Goal: Task Accomplishment & Management: Use online tool/utility

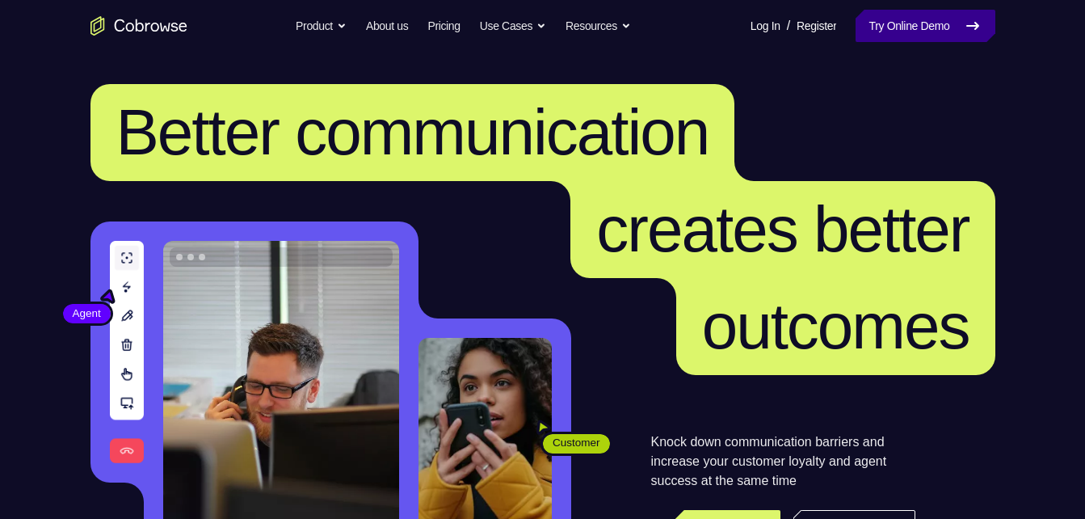
click at [906, 34] on link "Try Online Demo" at bounding box center [924, 26] width 139 height 32
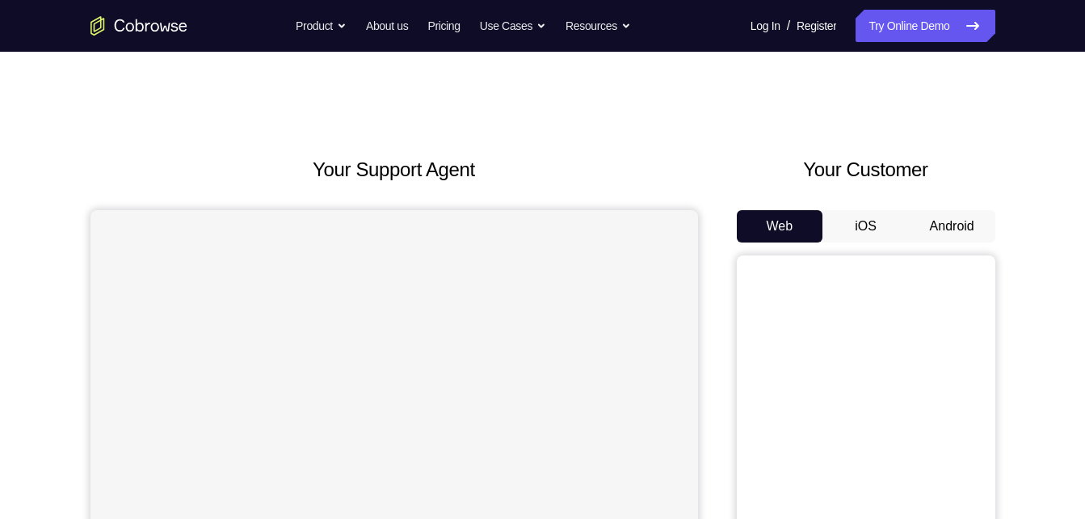
click at [945, 231] on button "Android" at bounding box center [952, 226] width 86 height 32
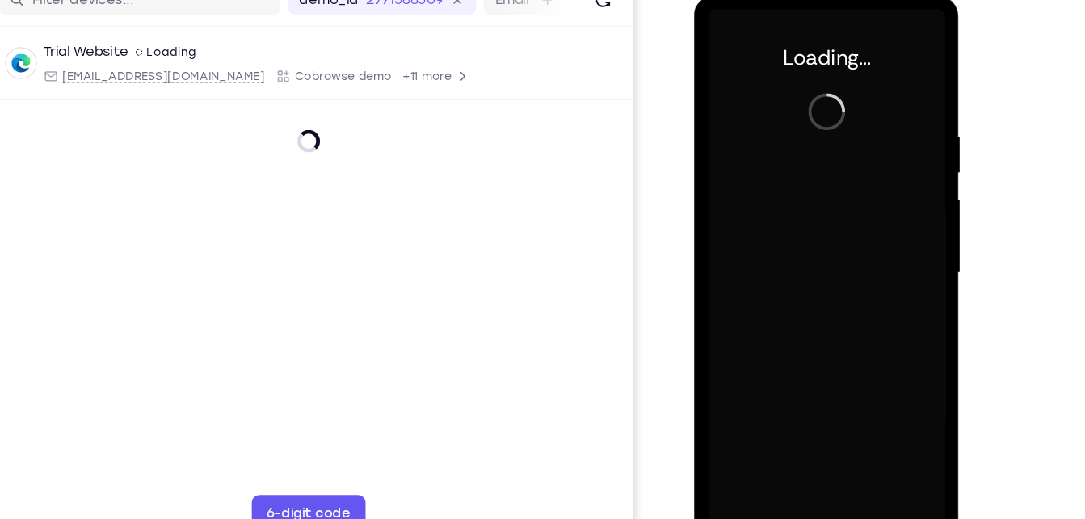
scroll to position [204, 0]
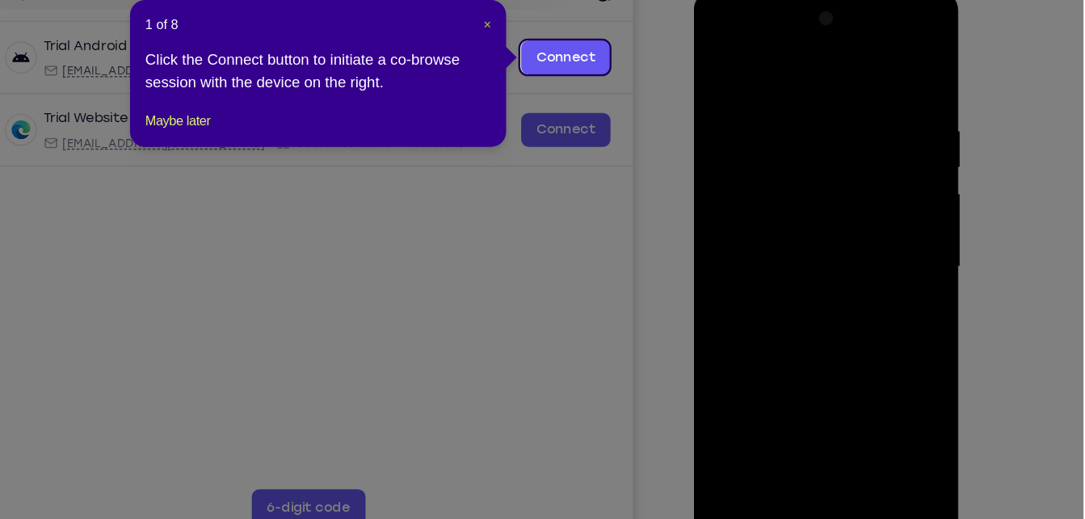
click at [569, 92] on span "×" at bounding box center [572, 93] width 6 height 13
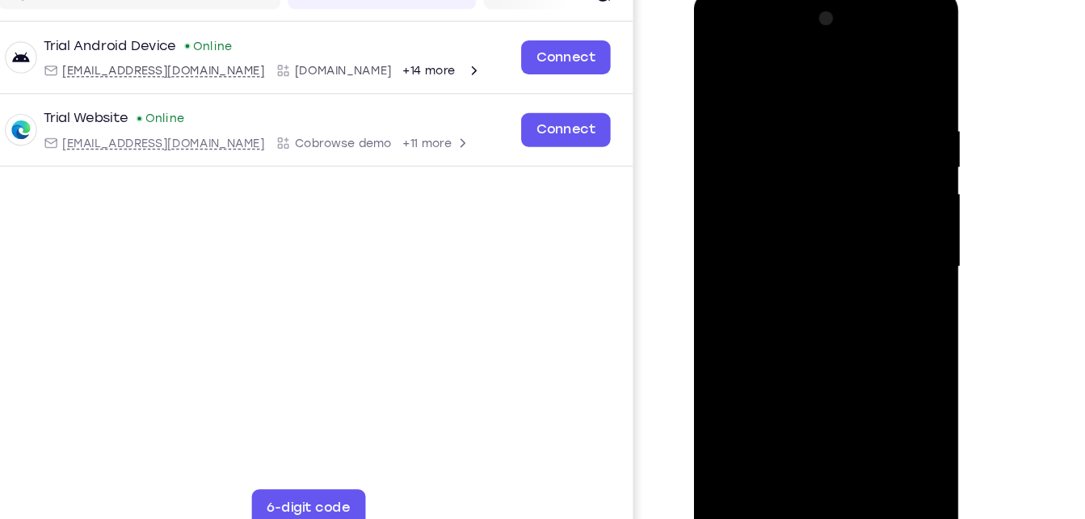
click at [806, 433] on div at bounding box center [808, 228] width 204 height 452
click at [801, 441] on div at bounding box center [808, 228] width 204 height 452
click at [884, 379] on div at bounding box center [808, 228] width 204 height 452
click at [768, 65] on div at bounding box center [808, 228] width 204 height 452
click at [737, 169] on div at bounding box center [808, 228] width 204 height 452
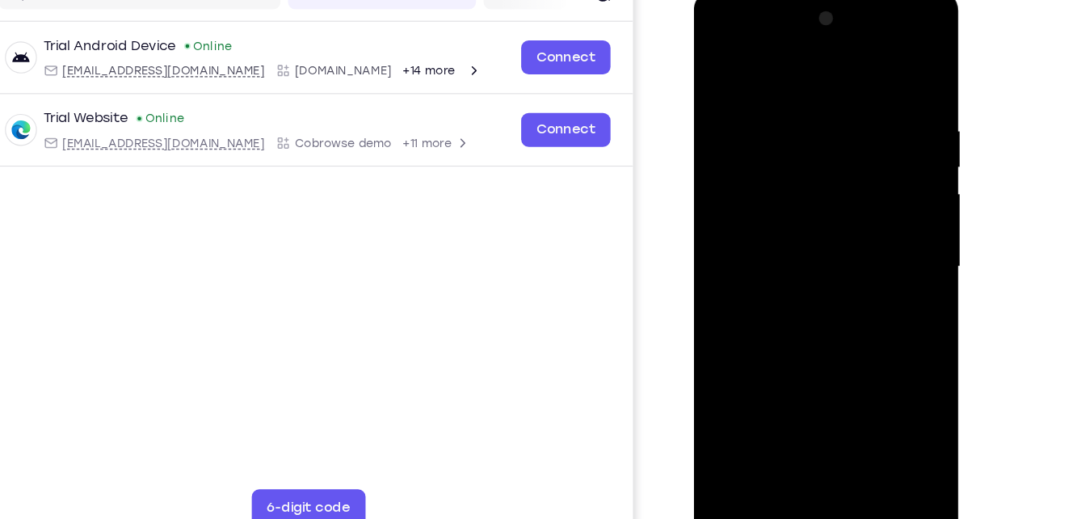
click at [783, 225] on div at bounding box center [808, 228] width 204 height 452
click at [796, 199] on div at bounding box center [808, 228] width 204 height 452
click at [794, 241] on div at bounding box center [808, 228] width 204 height 452
click at [800, 288] on div at bounding box center [808, 228] width 204 height 452
click at [801, 318] on div at bounding box center [808, 228] width 204 height 452
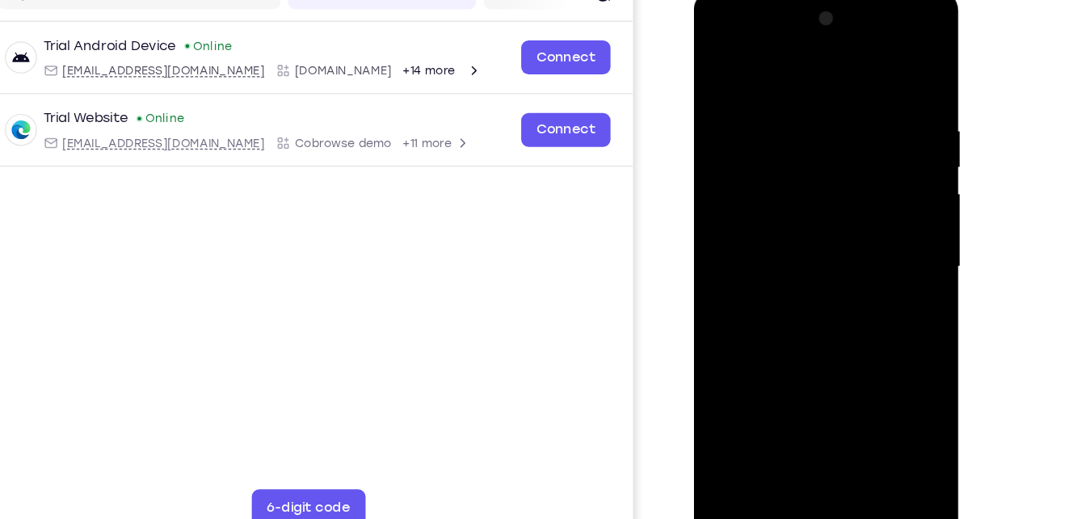
click at [833, 180] on div at bounding box center [808, 228] width 204 height 452
drag, startPoint x: 813, startPoint y: 279, endPoint x: 844, endPoint y: 184, distance: 100.4
click at [844, 184] on div at bounding box center [808, 228] width 204 height 452
click at [803, 413] on div at bounding box center [808, 228] width 204 height 452
click at [786, 196] on div at bounding box center [808, 228] width 204 height 452
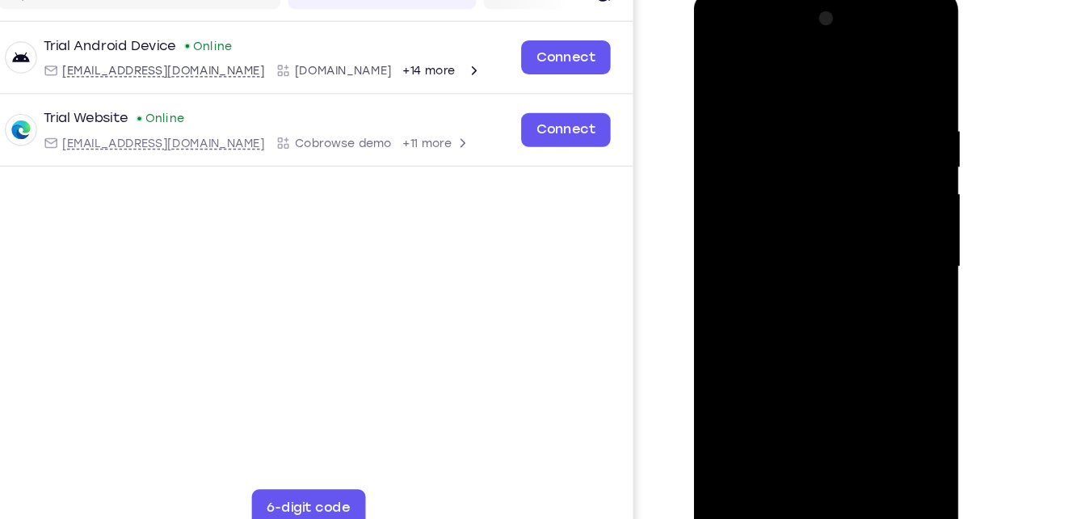
click at [804, 269] on div at bounding box center [808, 228] width 204 height 452
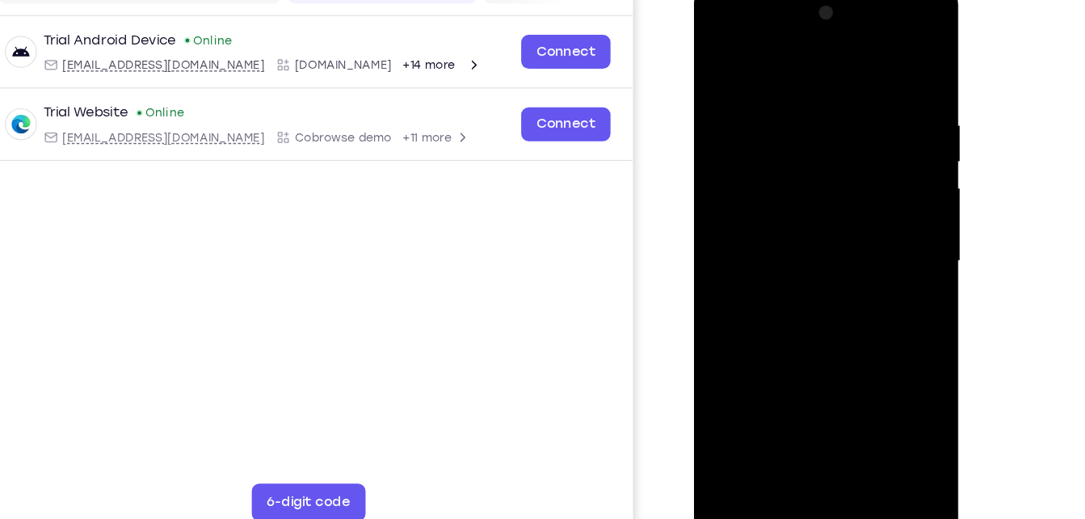
scroll to position [211, 0]
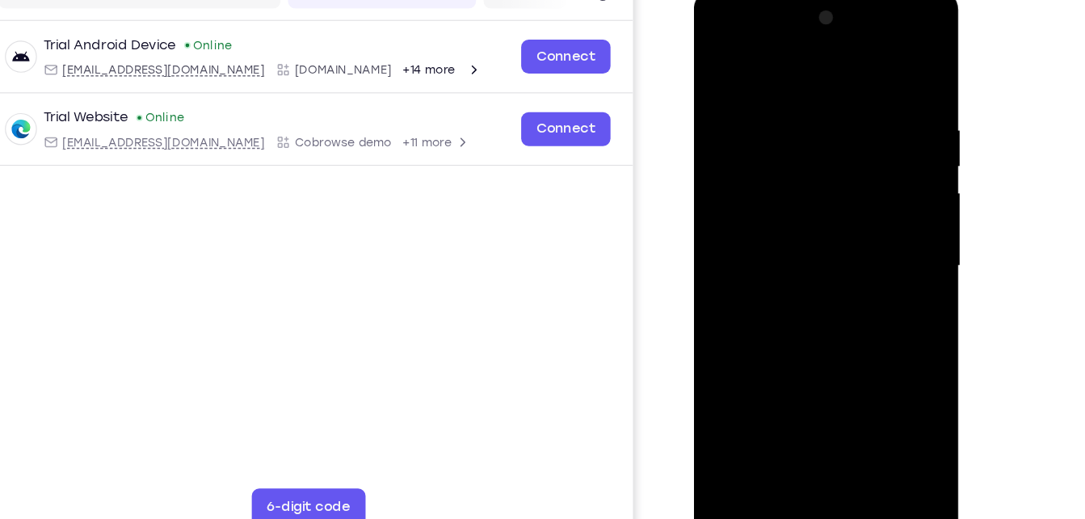
click at [752, 84] on div at bounding box center [808, 228] width 204 height 452
click at [896, 175] on div at bounding box center [808, 228] width 204 height 452
click at [870, 107] on div at bounding box center [808, 228] width 204 height 452
click at [851, 132] on div at bounding box center [808, 228] width 204 height 452
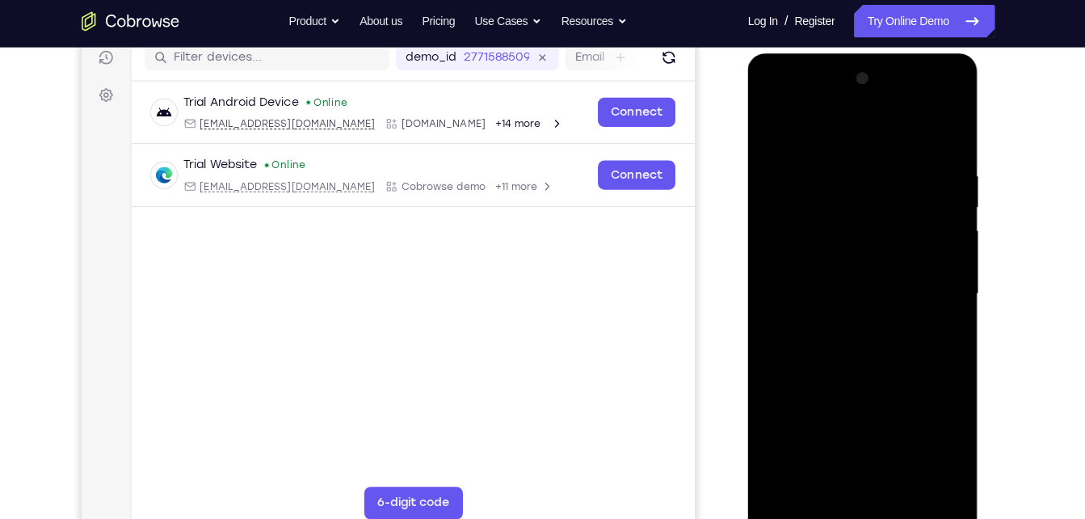
scroll to position [214, 0]
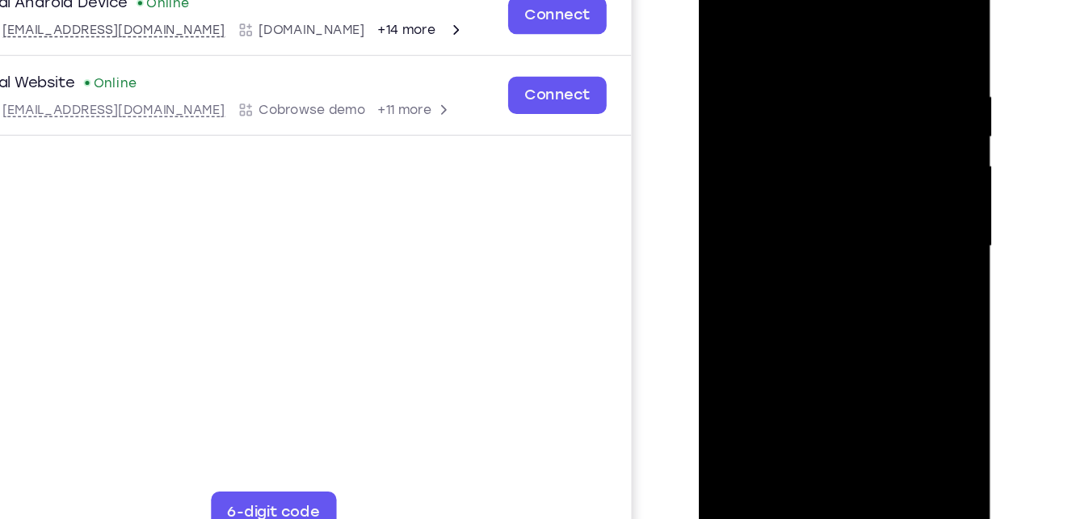
click at [905, 16] on div at bounding box center [812, 179] width 204 height 452
click at [894, 79] on div at bounding box center [812, 179] width 204 height 452
click at [753, 20] on div at bounding box center [812, 179] width 204 height 452
click at [895, 10] on div at bounding box center [812, 179] width 204 height 452
click at [892, 313] on div at bounding box center [812, 179] width 204 height 452
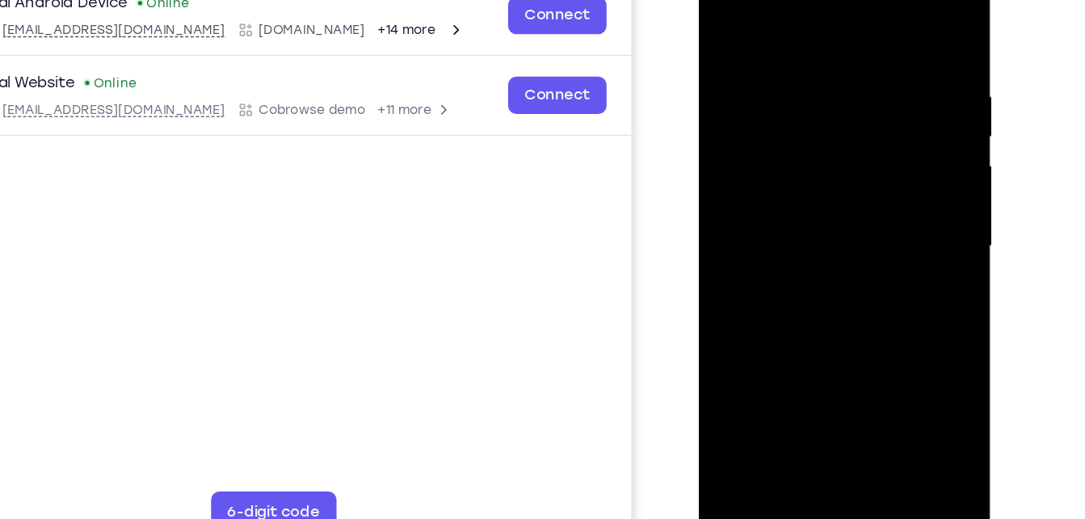
click at [863, 269] on div at bounding box center [812, 179] width 204 height 452
click at [870, 272] on div at bounding box center [812, 179] width 204 height 452
click at [906, 8] on div at bounding box center [812, 179] width 204 height 452
drag, startPoint x: 749, startPoint y: 162, endPoint x: 863, endPoint y: 165, distance: 114.7
click at [863, 165] on div at bounding box center [812, 179] width 204 height 452
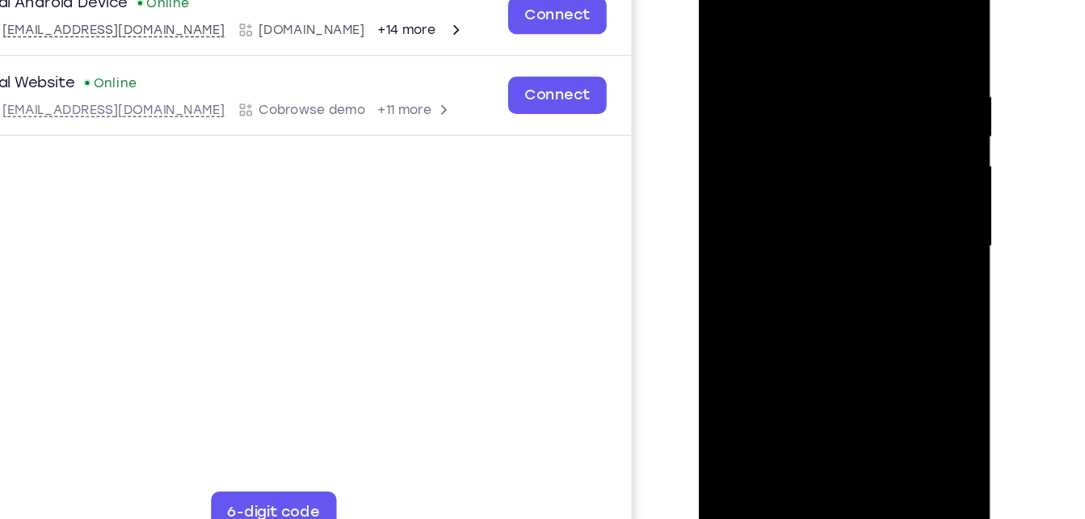
drag, startPoint x: 827, startPoint y: 246, endPoint x: 842, endPoint y: 98, distance: 149.3
click at [842, 98] on div at bounding box center [812, 179] width 204 height 452
drag, startPoint x: 826, startPoint y: 313, endPoint x: 853, endPoint y: 110, distance: 205.3
click at [853, 110] on div at bounding box center [812, 179] width 204 height 452
drag, startPoint x: 808, startPoint y: 287, endPoint x: 858, endPoint y: 111, distance: 183.1
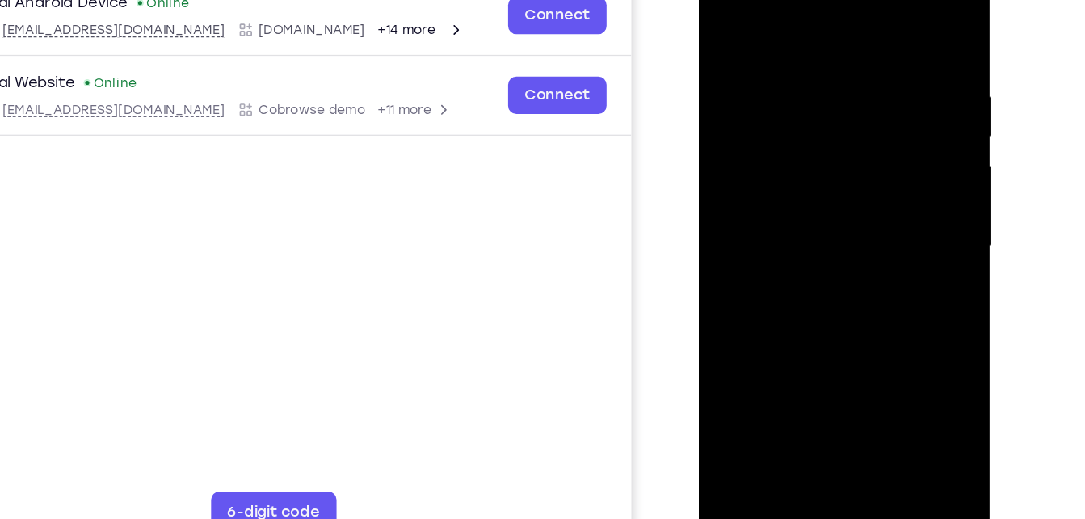
click at [858, 111] on div at bounding box center [812, 179] width 204 height 452
drag, startPoint x: 840, startPoint y: 266, endPoint x: 863, endPoint y: 174, distance: 94.8
click at [863, 174] on div at bounding box center [812, 179] width 204 height 452
click at [838, 187] on div at bounding box center [812, 179] width 204 height 452
click at [897, 65] on div at bounding box center [812, 179] width 204 height 452
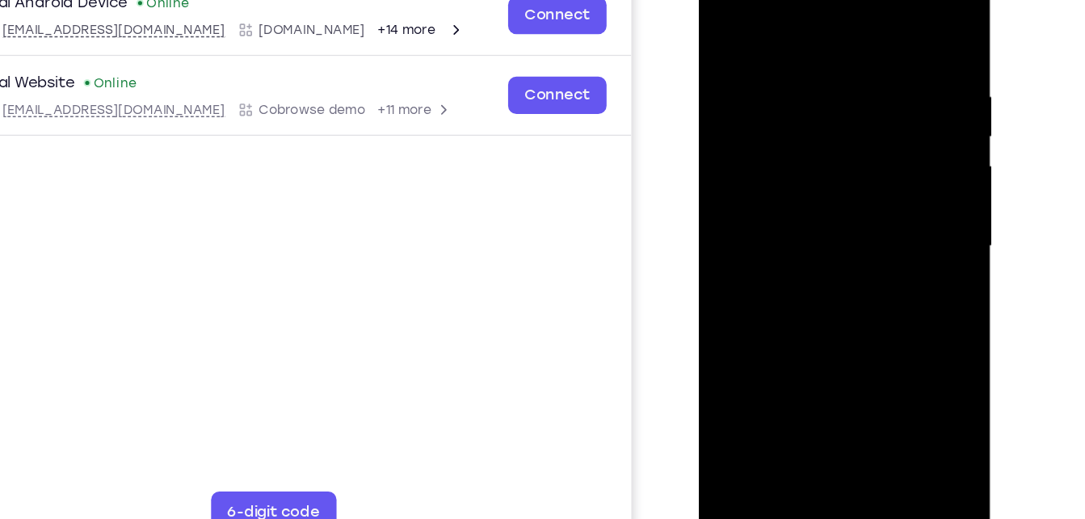
click at [884, 100] on div at bounding box center [812, 179] width 204 height 452
click at [903, 15] on div at bounding box center [812, 179] width 204 height 452
drag, startPoint x: 827, startPoint y: 278, endPoint x: 866, endPoint y: 114, distance: 168.5
click at [866, 114] on div at bounding box center [812, 179] width 204 height 452
drag, startPoint x: 786, startPoint y: 280, endPoint x: 857, endPoint y: 90, distance: 203.4
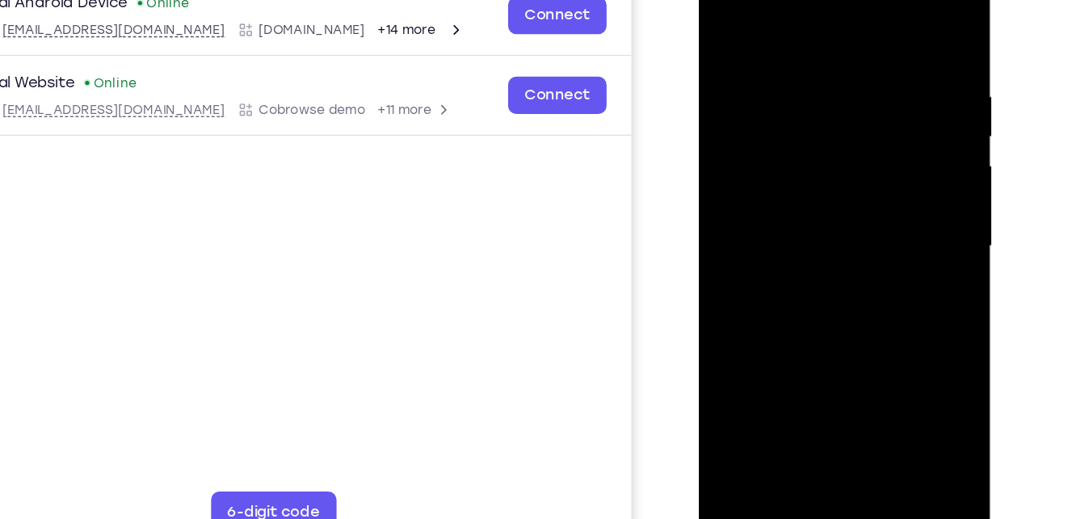
click at [857, 90] on div at bounding box center [812, 179] width 204 height 452
drag, startPoint x: 821, startPoint y: 240, endPoint x: 833, endPoint y: 199, distance: 42.2
click at [833, 199] on div at bounding box center [812, 179] width 204 height 452
drag, startPoint x: 827, startPoint y: 127, endPoint x: 819, endPoint y: 219, distance: 92.4
click at [819, 219] on div at bounding box center [812, 179] width 204 height 452
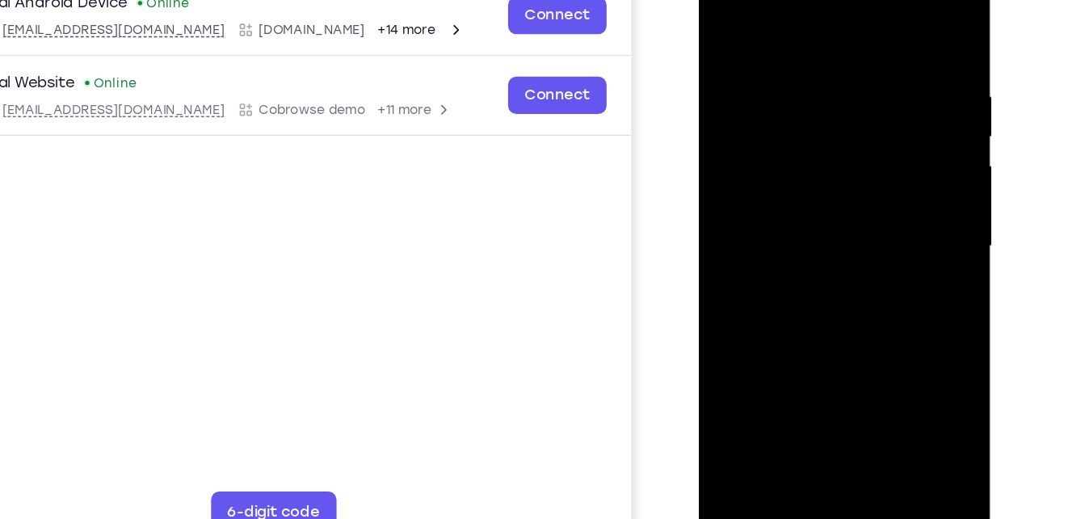
click at [909, 12] on div at bounding box center [812, 179] width 204 height 452
click at [906, 13] on div at bounding box center [812, 179] width 204 height 452
drag, startPoint x: 846, startPoint y: 271, endPoint x: 897, endPoint y: 40, distance: 236.5
click at [897, 40] on div at bounding box center [812, 179] width 204 height 452
drag, startPoint x: 800, startPoint y: 286, endPoint x: 869, endPoint y: 111, distance: 188.5
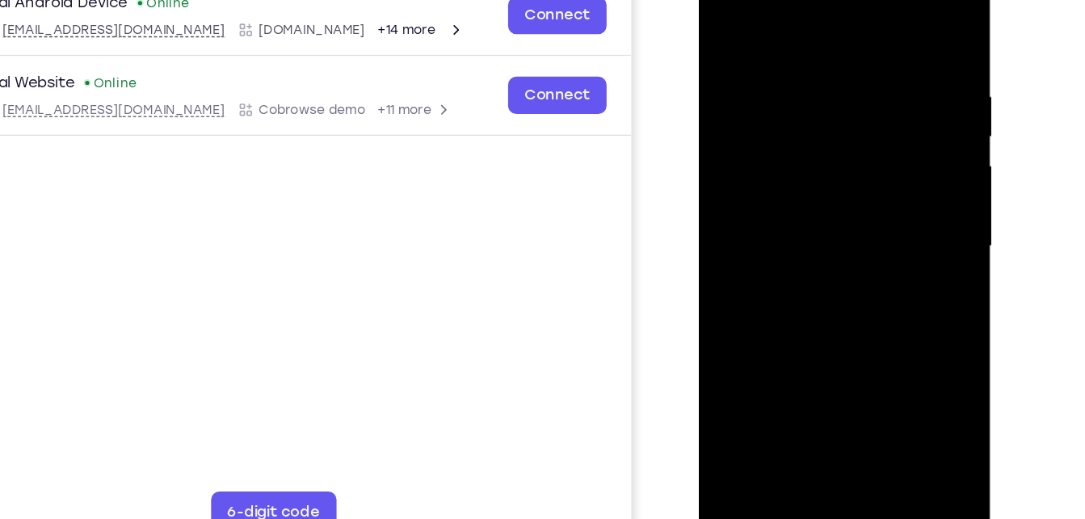
click at [869, 111] on div at bounding box center [812, 179] width 204 height 452
click at [892, 172] on div at bounding box center [812, 179] width 204 height 452
click at [770, 90] on div at bounding box center [812, 179] width 204 height 452
click at [829, 170] on div at bounding box center [812, 179] width 204 height 452
drag, startPoint x: 825, startPoint y: 218, endPoint x: 877, endPoint y: 48, distance: 178.1
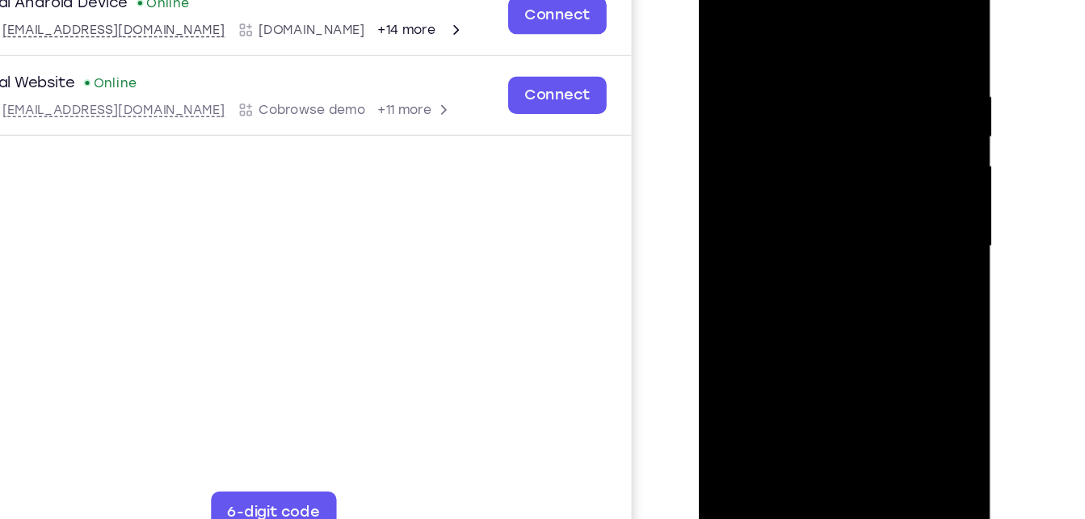
click at [877, 48] on div at bounding box center [812, 179] width 204 height 452
drag, startPoint x: 878, startPoint y: 189, endPoint x: 783, endPoint y: 189, distance: 95.3
click at [783, 189] on div at bounding box center [812, 179] width 204 height 452
click at [825, 251] on div at bounding box center [812, 179] width 204 height 452
click at [838, 292] on div at bounding box center [812, 179] width 204 height 452
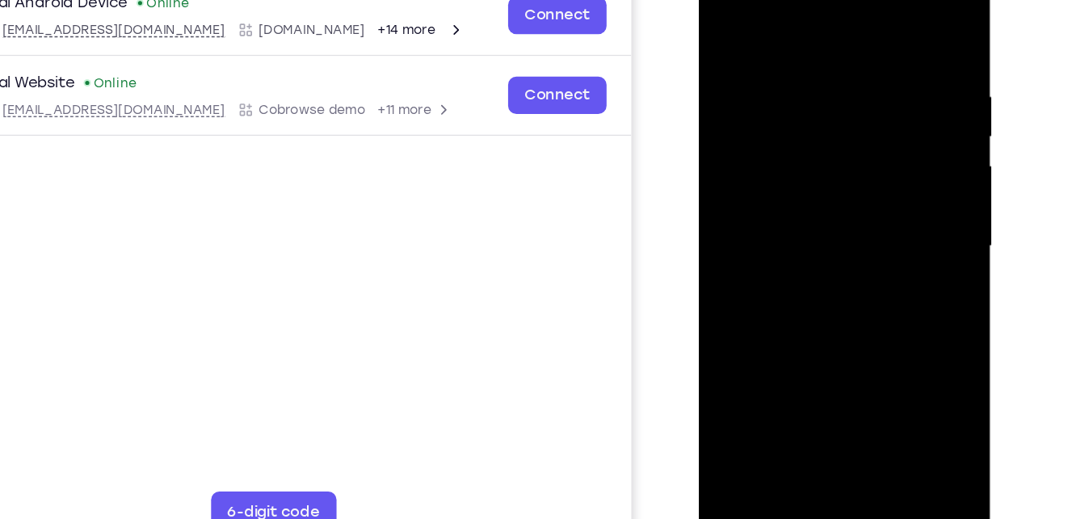
click at [818, 99] on div at bounding box center [812, 179] width 204 height 452
drag, startPoint x: 800, startPoint y: 306, endPoint x: 838, endPoint y: 97, distance: 212.5
click at [838, 97] on div at bounding box center [812, 179] width 204 height 452
click at [799, 211] on div at bounding box center [812, 179] width 204 height 452
click at [863, 298] on div at bounding box center [812, 179] width 204 height 452
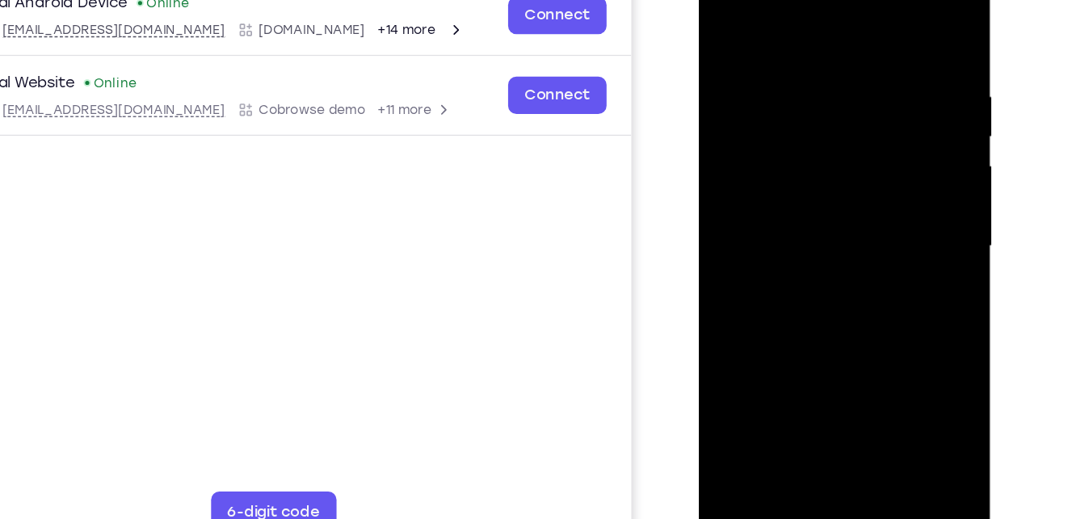
click at [848, 365] on div at bounding box center [812, 179] width 204 height 452
click at [817, 369] on div at bounding box center [812, 179] width 204 height 452
click at [833, 246] on div at bounding box center [812, 179] width 204 height 452
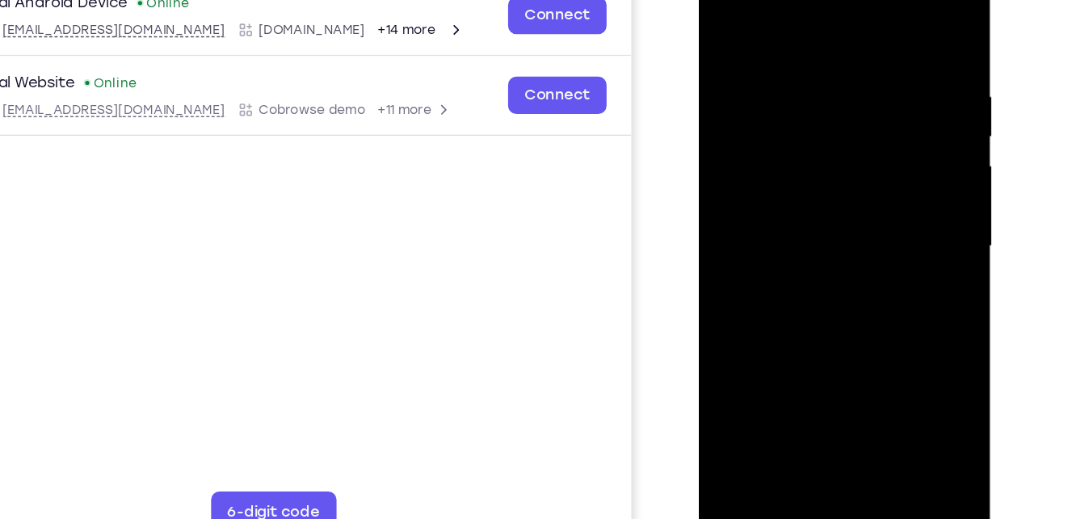
click at [729, 218] on div at bounding box center [812, 179] width 204 height 452
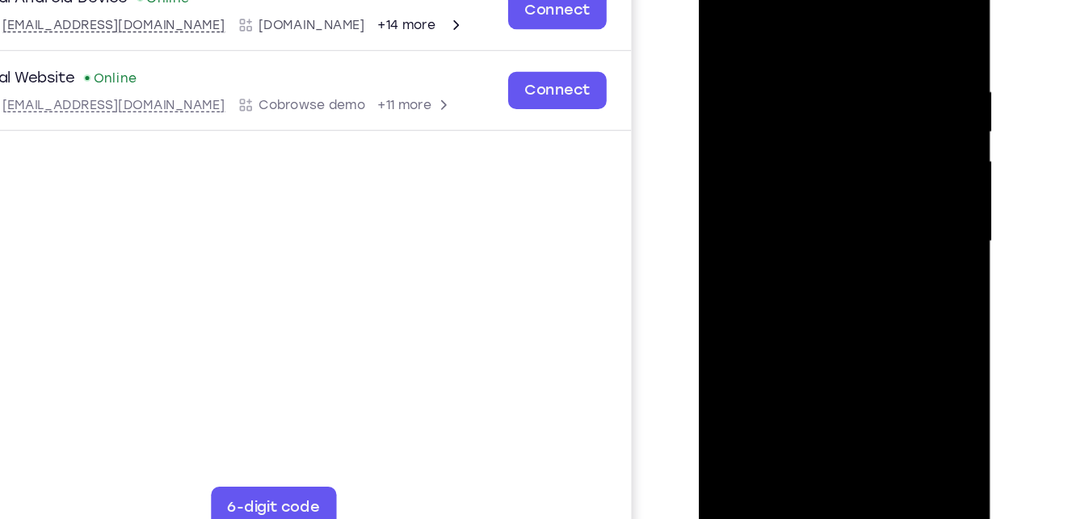
click at [752, 380] on div at bounding box center [812, 174] width 204 height 452
click at [750, 383] on div at bounding box center [812, 174] width 204 height 452
drag, startPoint x: 800, startPoint y: 296, endPoint x: 812, endPoint y: 106, distance: 190.1
click at [812, 106] on div at bounding box center [812, 174] width 204 height 452
drag, startPoint x: 804, startPoint y: 293, endPoint x: 825, endPoint y: 90, distance: 203.8
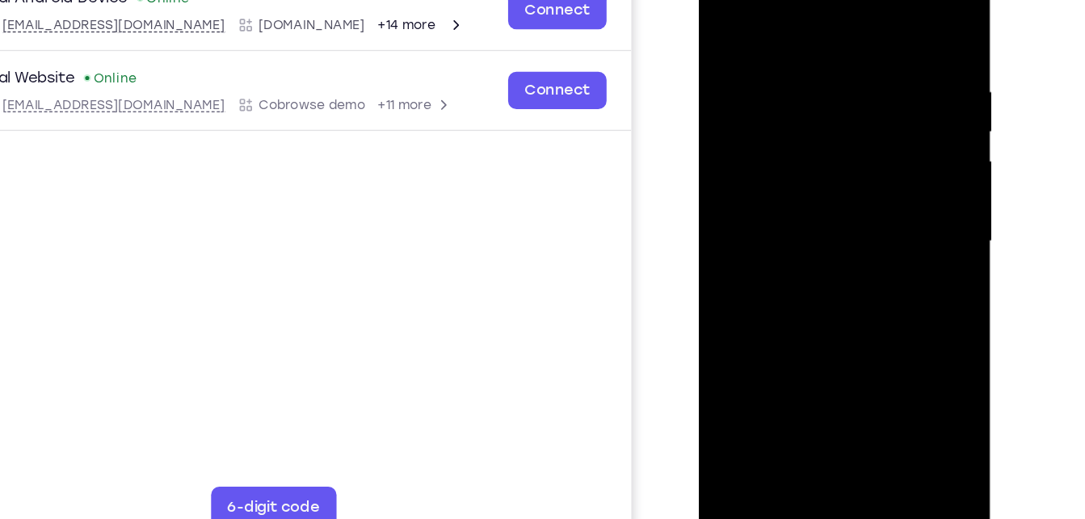
click at [825, 90] on div at bounding box center [812, 174] width 204 height 452
drag, startPoint x: 825, startPoint y: 259, endPoint x: 841, endPoint y: 145, distance: 115.8
click at [841, 145] on div at bounding box center [812, 174] width 204 height 452
click at [892, 300] on div at bounding box center [812, 174] width 204 height 452
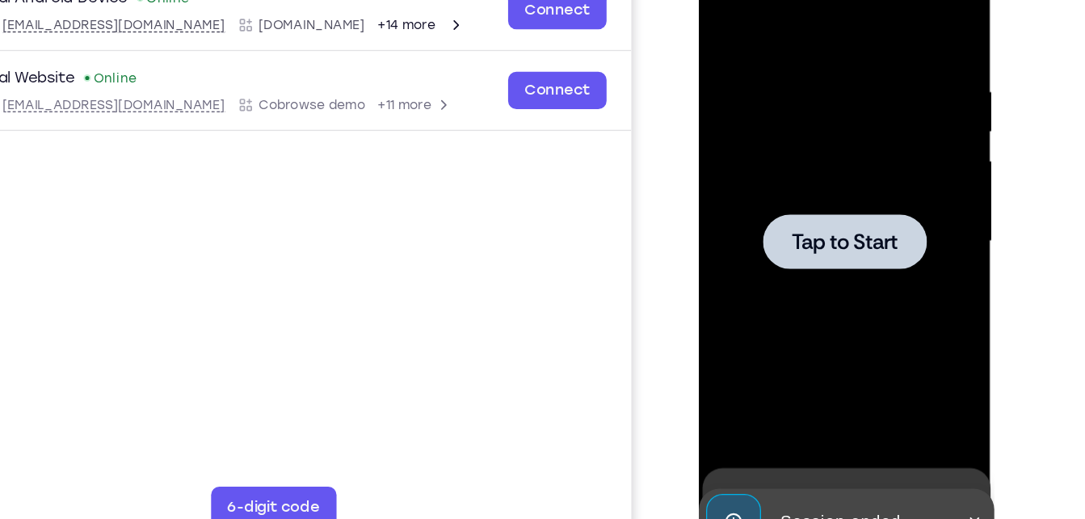
click at [800, 195] on div at bounding box center [812, 174] width 128 height 43
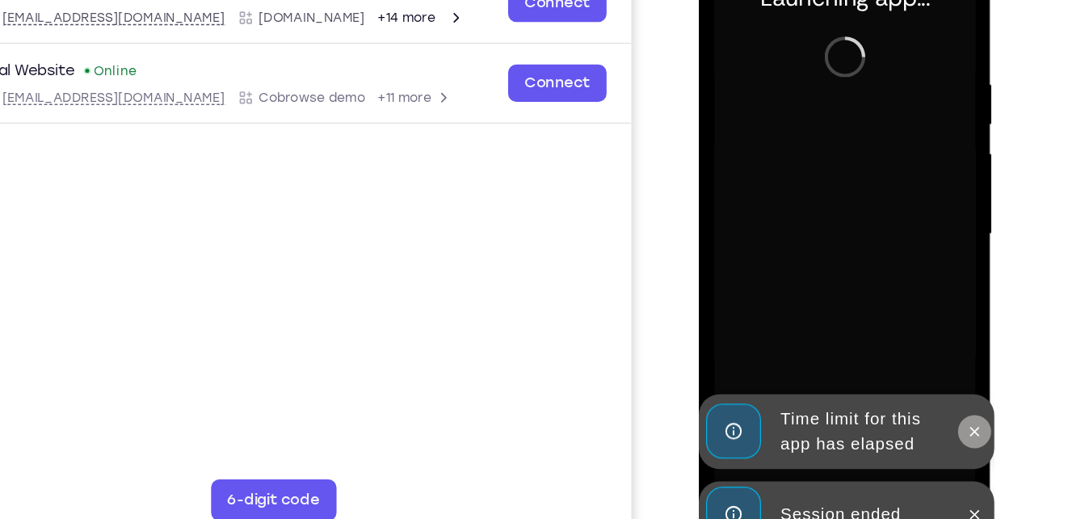
click at [913, 317] on icon at bounding box center [912, 320] width 13 height 13
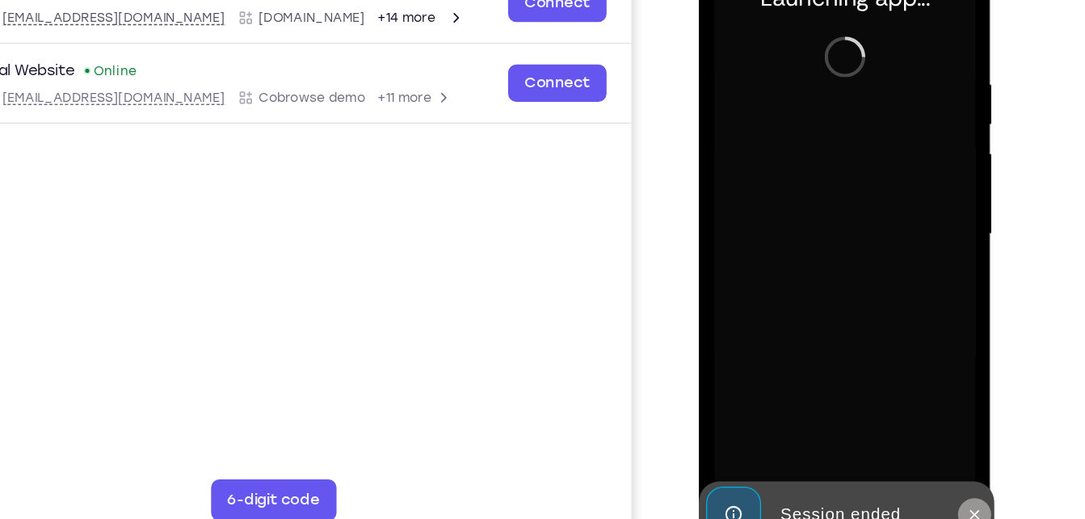
click at [913, 382] on icon at bounding box center [912, 385] width 13 height 13
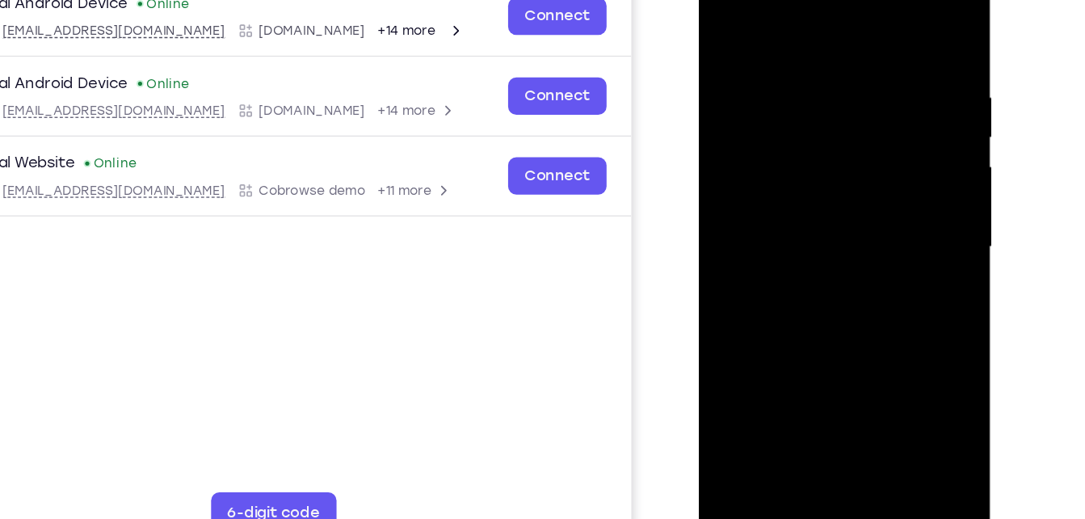
click at [813, 388] on div at bounding box center [812, 181] width 204 height 452
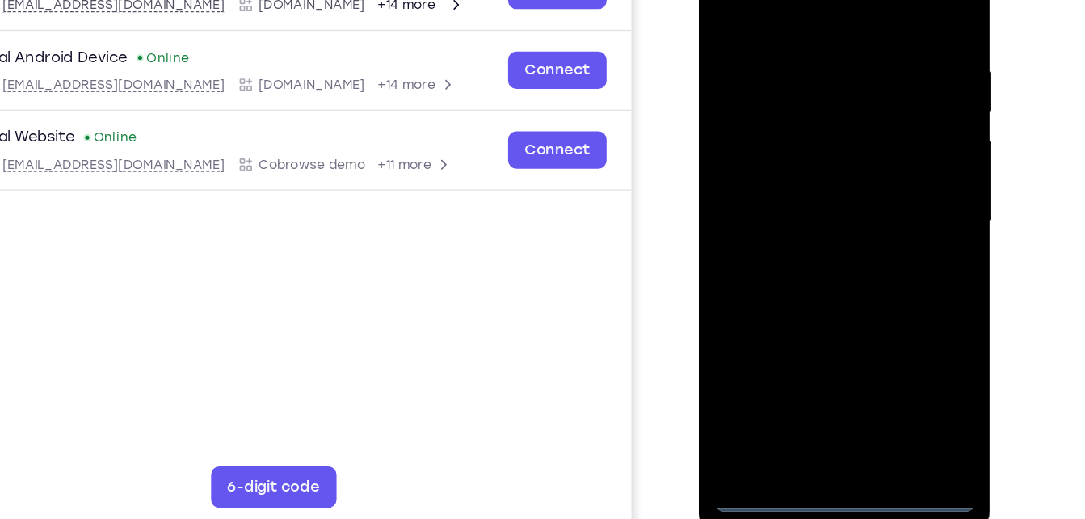
scroll to position [220, 0]
click at [812, 364] on div at bounding box center [812, 153] width 204 height 452
click at [879, 284] on div at bounding box center [812, 153] width 204 height 452
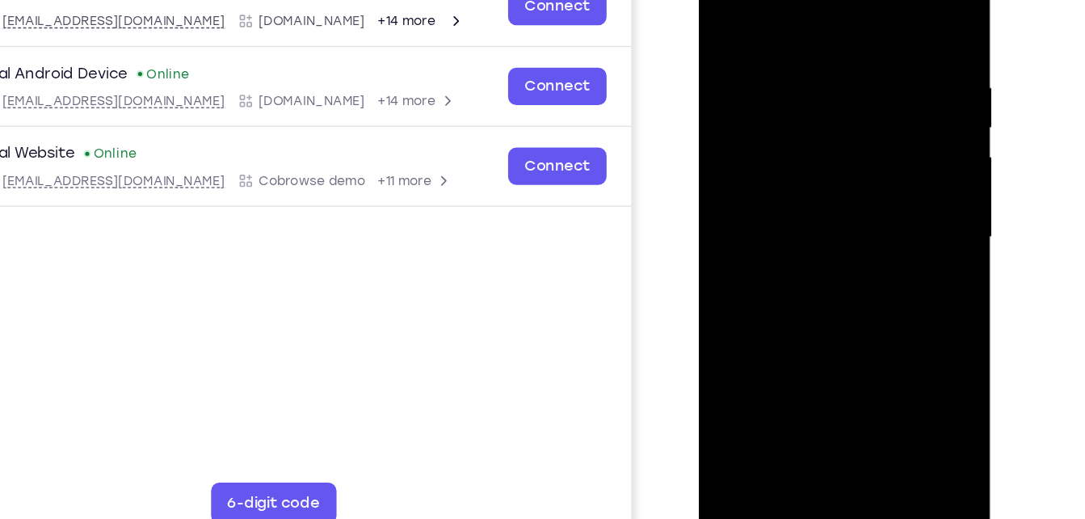
click at [779, 4] on div at bounding box center [812, 170] width 204 height 452
click at [741, 128] on div at bounding box center [812, 170] width 204 height 452
click at [792, 166] on div at bounding box center [812, 170] width 204 height 452
click at [781, 153] on div at bounding box center [812, 170] width 204 height 452
click at [798, 193] on div at bounding box center [812, 170] width 204 height 452
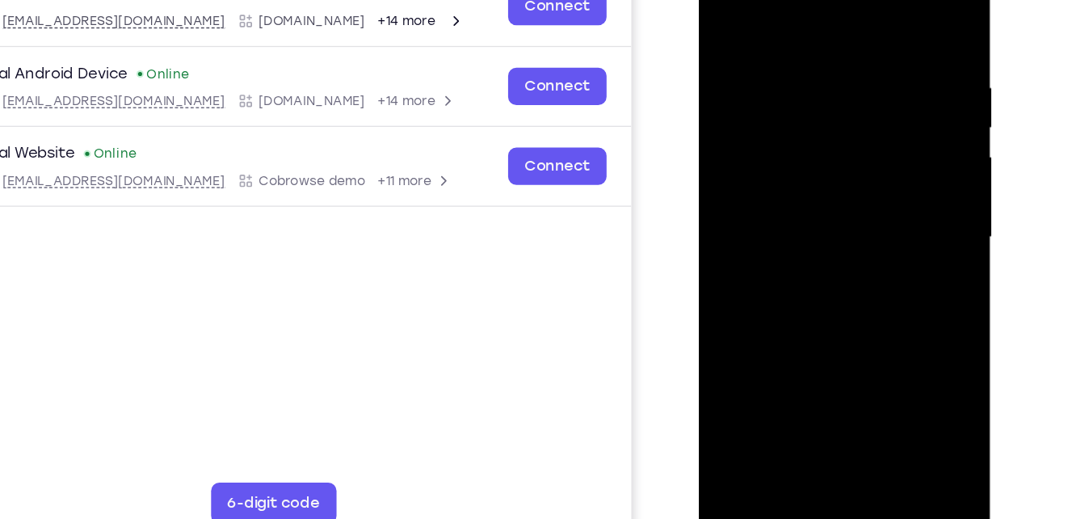
click at [793, 262] on div at bounding box center [812, 170] width 204 height 452
click at [821, 121] on div at bounding box center [812, 170] width 204 height 452
drag, startPoint x: 804, startPoint y: 233, endPoint x: 834, endPoint y: 138, distance: 99.9
click at [834, 138] on div at bounding box center [812, 170] width 204 height 452
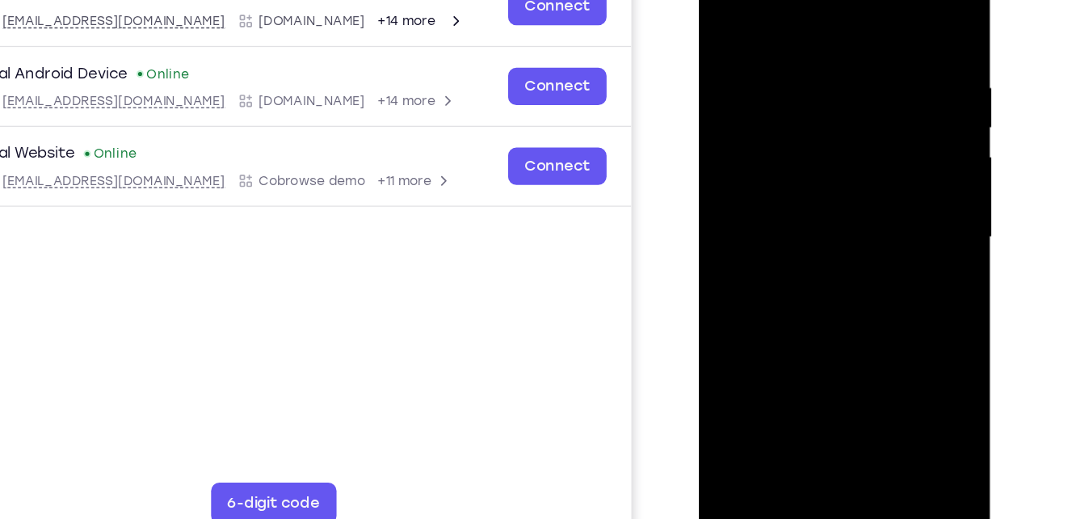
click at [815, 346] on div at bounding box center [812, 170] width 204 height 452
click at [795, 230] on div at bounding box center [812, 170] width 204 height 452
click at [808, 346] on div at bounding box center [812, 170] width 204 height 452
click at [783, 136] on div at bounding box center [812, 170] width 204 height 452
click at [772, 193] on div at bounding box center [812, 170] width 204 height 452
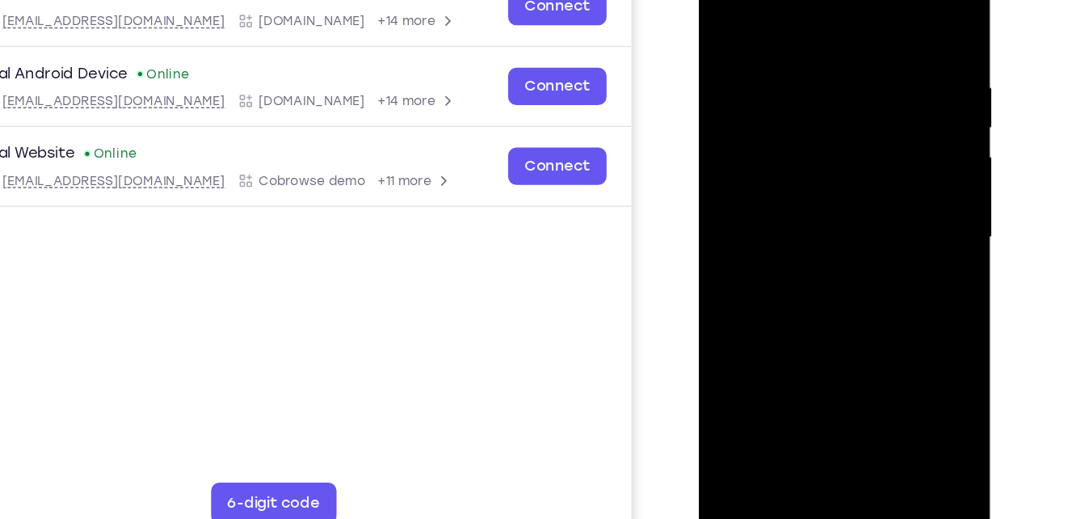
click at [772, 193] on div at bounding box center [812, 170] width 204 height 452
click at [789, 199] on div at bounding box center [812, 170] width 204 height 452
drag, startPoint x: 824, startPoint y: 252, endPoint x: 848, endPoint y: 77, distance: 176.9
click at [848, 77] on div at bounding box center [812, 170] width 204 height 452
click at [859, 278] on div at bounding box center [812, 170] width 204 height 452
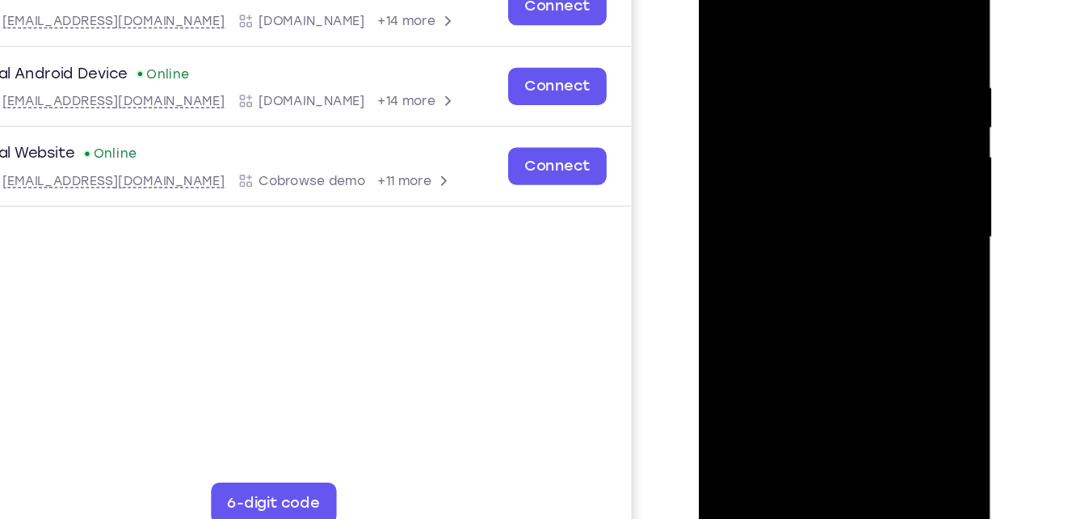
click at [778, 204] on div at bounding box center [812, 170] width 204 height 452
click at [764, 283] on div at bounding box center [812, 170] width 204 height 452
click at [802, 361] on div at bounding box center [812, 170] width 204 height 452
click at [722, 218] on div at bounding box center [812, 170] width 204 height 452
click at [905, 2] on div at bounding box center [812, 170] width 204 height 452
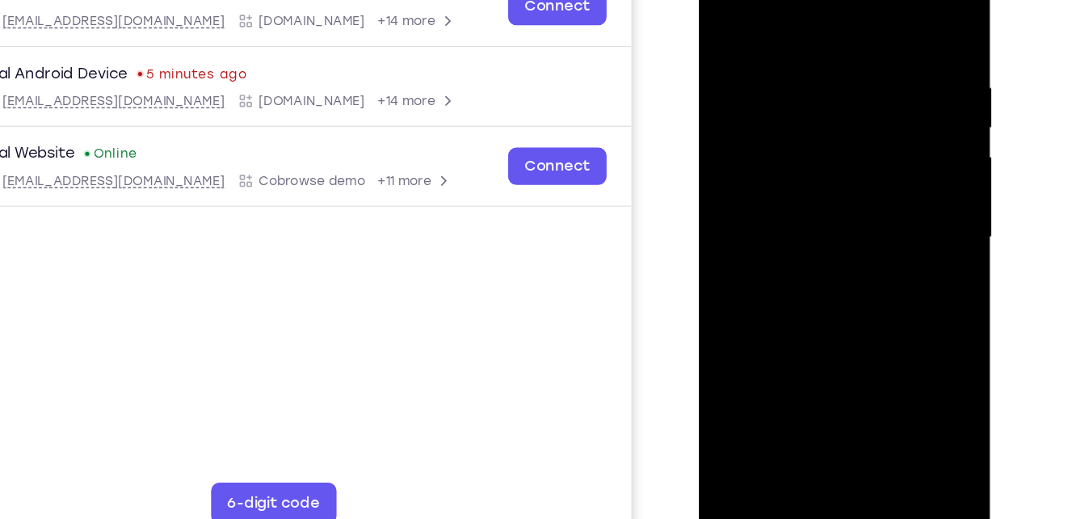
drag, startPoint x: 817, startPoint y: 222, endPoint x: 858, endPoint y: 42, distance: 184.6
click at [858, 42] on div at bounding box center [812, 170] width 204 height 452
drag, startPoint x: 778, startPoint y: 300, endPoint x: 829, endPoint y: 62, distance: 243.0
click at [829, 62] on div at bounding box center [812, 170] width 204 height 452
drag, startPoint x: 787, startPoint y: 288, endPoint x: 817, endPoint y: 142, distance: 148.4
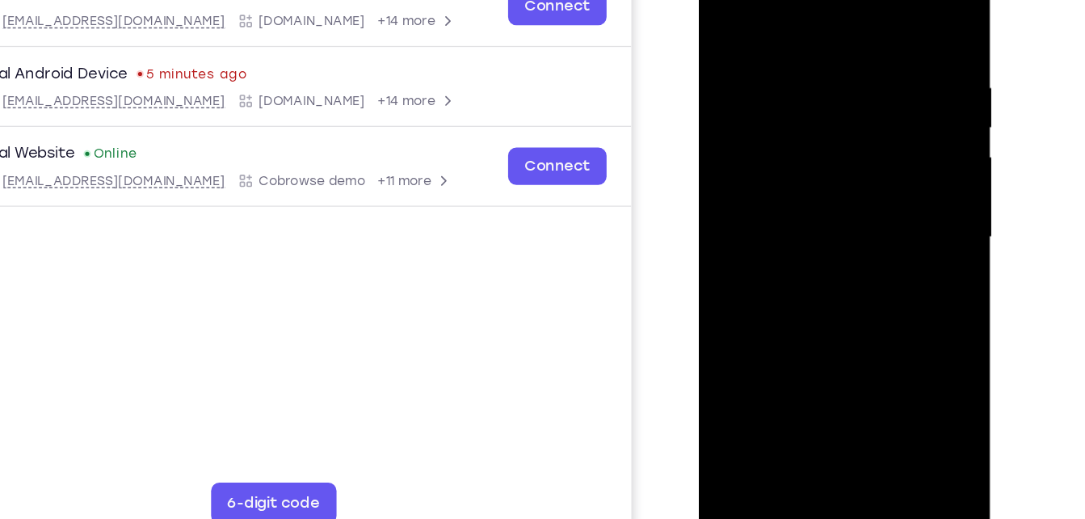
click at [817, 142] on div at bounding box center [812, 170] width 204 height 452
drag, startPoint x: 818, startPoint y: 317, endPoint x: 841, endPoint y: 212, distance: 106.6
click at [841, 212] on div at bounding box center [812, 170] width 204 height 452
drag, startPoint x: 799, startPoint y: 250, endPoint x: 896, endPoint y: 241, distance: 98.1
click at [896, 241] on div at bounding box center [812, 170] width 204 height 452
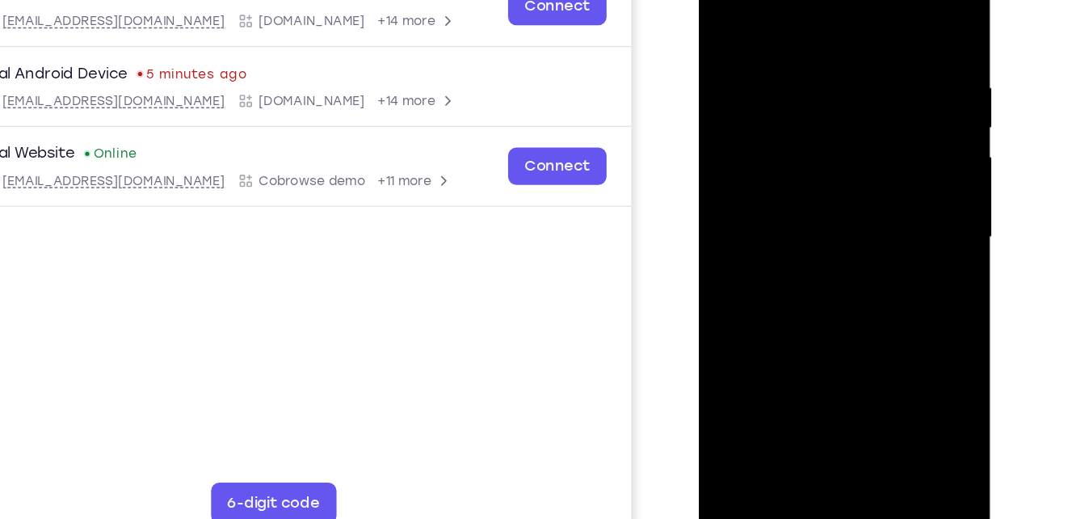
drag, startPoint x: 772, startPoint y: 216, endPoint x: 873, endPoint y: 218, distance: 101.0
click at [873, 218] on div at bounding box center [812, 170] width 204 height 452
drag, startPoint x: 783, startPoint y: 200, endPoint x: 907, endPoint y: 208, distance: 123.8
click at [907, 208] on div at bounding box center [812, 170] width 204 height 452
drag, startPoint x: 745, startPoint y: 200, endPoint x: 873, endPoint y: 193, distance: 128.6
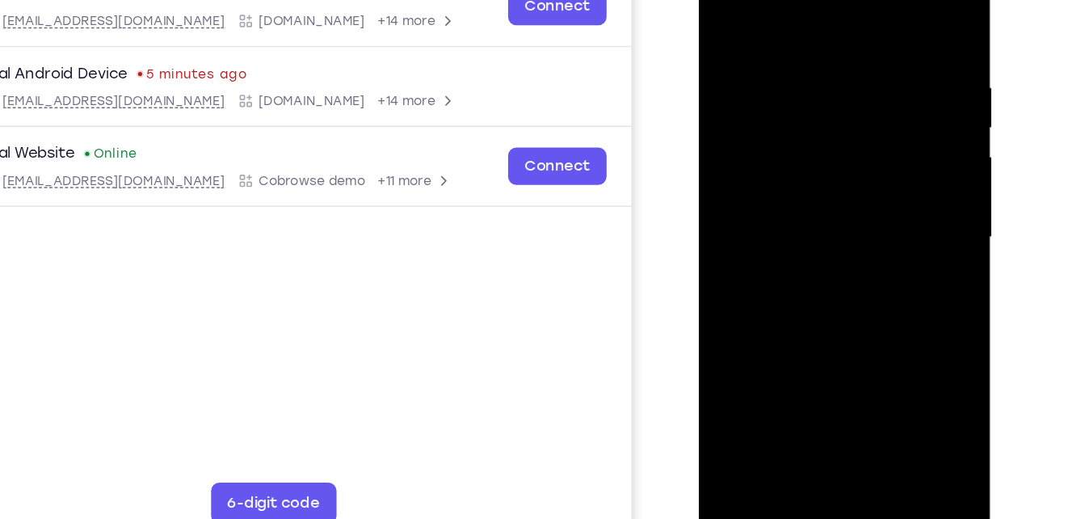
click at [873, 193] on div at bounding box center [812, 170] width 204 height 452
drag, startPoint x: 735, startPoint y: 199, endPoint x: 845, endPoint y: 200, distance: 109.8
click at [845, 200] on div at bounding box center [812, 170] width 204 height 452
drag, startPoint x: 818, startPoint y: 241, endPoint x: 829, endPoint y: 124, distance: 117.6
click at [829, 124] on div at bounding box center [812, 170] width 204 height 452
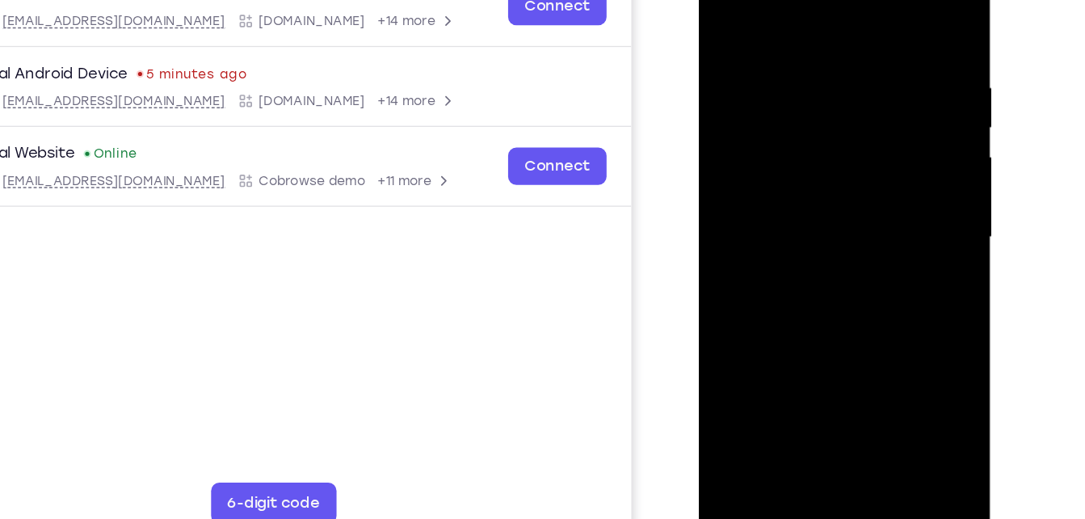
drag, startPoint x: 804, startPoint y: 275, endPoint x: 838, endPoint y: 137, distance: 142.2
click at [838, 137] on div at bounding box center [812, 170] width 204 height 452
click at [860, 231] on div at bounding box center [812, 170] width 204 height 452
click at [867, 199] on div at bounding box center [812, 170] width 204 height 452
drag, startPoint x: 795, startPoint y: 271, endPoint x: 824, endPoint y: 99, distance: 174.5
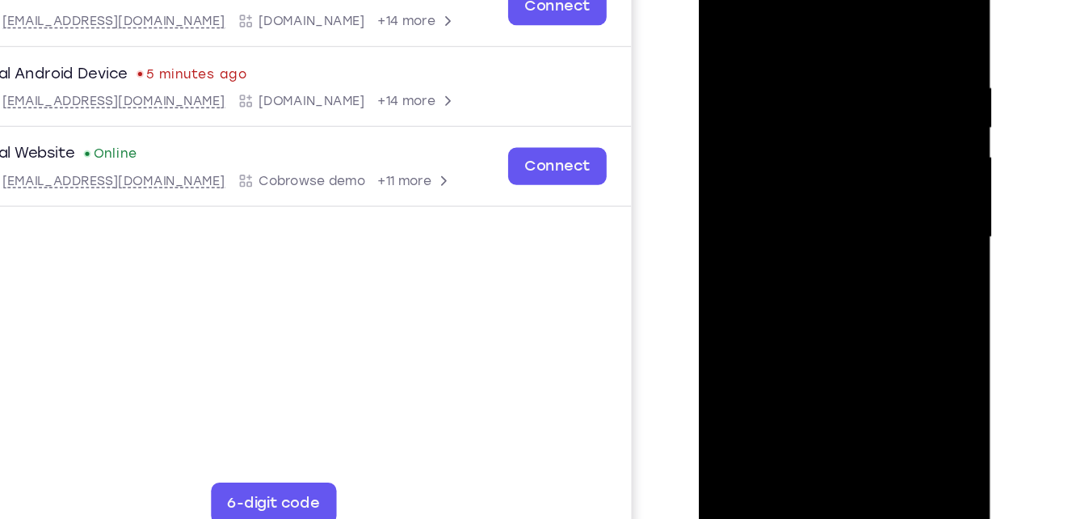
click at [824, 99] on div at bounding box center [812, 170] width 204 height 452
drag, startPoint x: 808, startPoint y: 267, endPoint x: 845, endPoint y: 102, distance: 169.5
click at [845, 102] on div at bounding box center [812, 170] width 204 height 452
drag, startPoint x: 812, startPoint y: 235, endPoint x: 838, endPoint y: 149, distance: 89.4
click at [838, 149] on div at bounding box center [812, 170] width 204 height 452
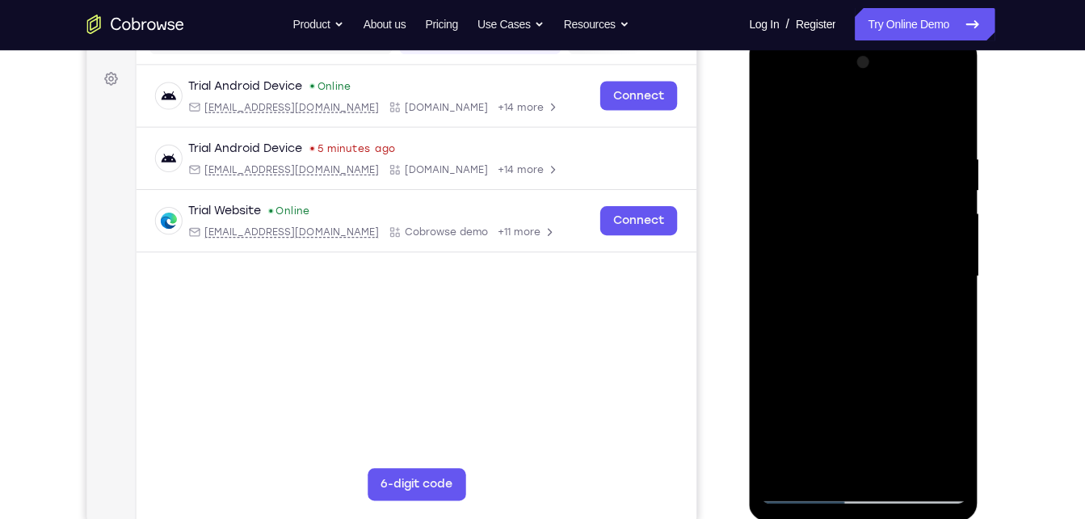
scroll to position [230, 0]
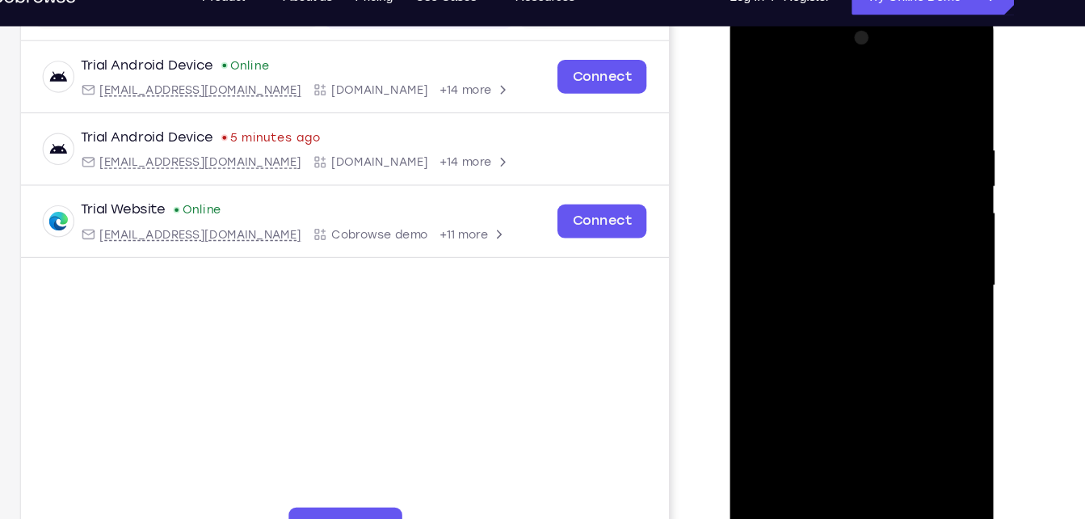
drag, startPoint x: 828, startPoint y: 297, endPoint x: 899, endPoint y: 86, distance: 223.2
click at [899, 86] on div at bounding box center [843, 247] width 204 height 452
drag, startPoint x: 846, startPoint y: 313, endPoint x: 893, endPoint y: 166, distance: 155.3
click at [893, 166] on div at bounding box center [843, 247] width 204 height 452
drag, startPoint x: 875, startPoint y: 304, endPoint x: 893, endPoint y: 234, distance: 72.7
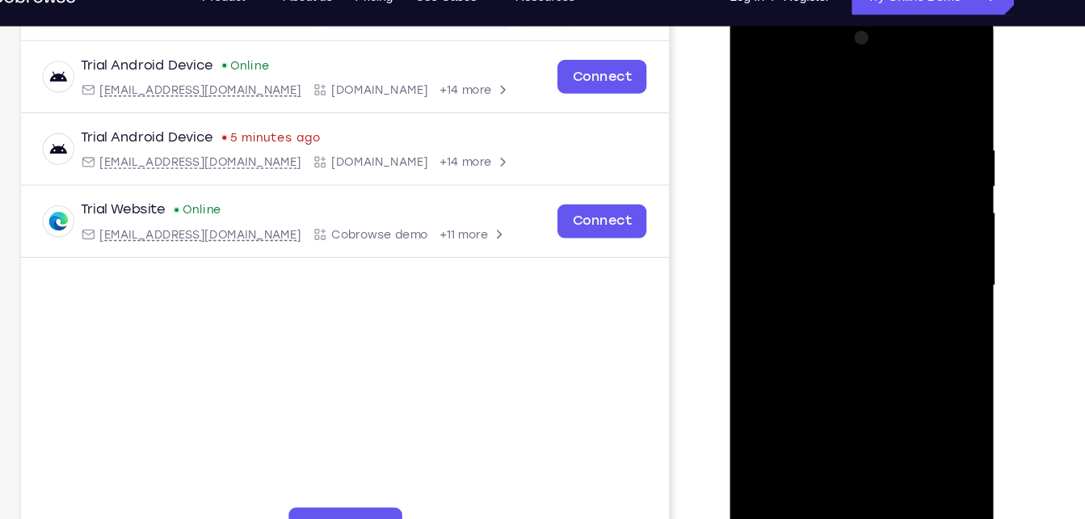
click at [893, 234] on div at bounding box center [843, 247] width 204 height 452
click at [915, 405] on div at bounding box center [843, 247] width 204 height 452
click at [898, 374] on div at bounding box center [843, 247] width 204 height 452
drag, startPoint x: 814, startPoint y: 336, endPoint x: 833, endPoint y: 125, distance: 211.7
click at [833, 125] on div at bounding box center [843, 247] width 204 height 452
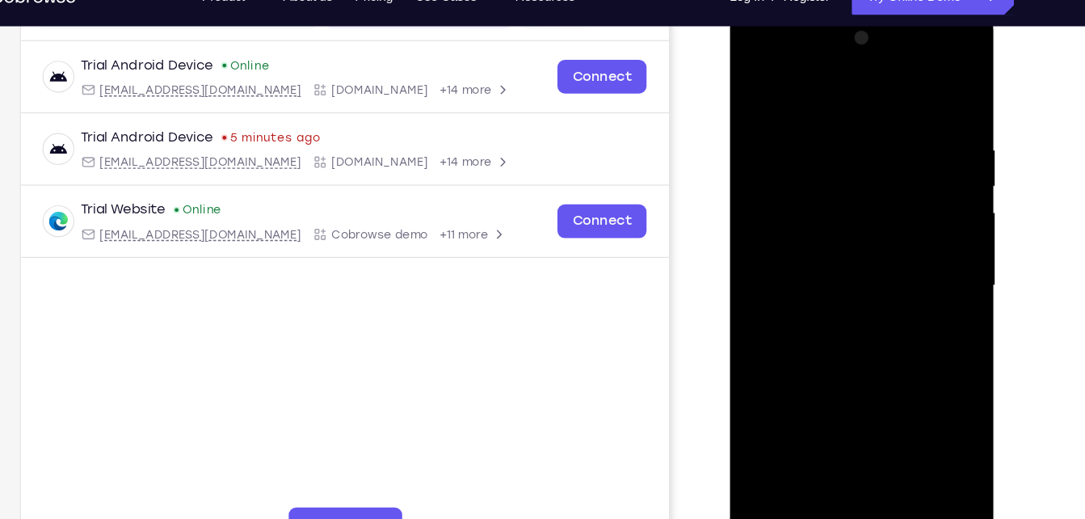
drag, startPoint x: 839, startPoint y: 337, endPoint x: 863, endPoint y: 206, distance: 132.9
click at [863, 206] on div at bounding box center [843, 247] width 204 height 452
click at [924, 297] on div at bounding box center [843, 247] width 204 height 452
click at [825, 258] on div at bounding box center [843, 247] width 204 height 452
click at [750, 136] on div at bounding box center [843, 247] width 204 height 452
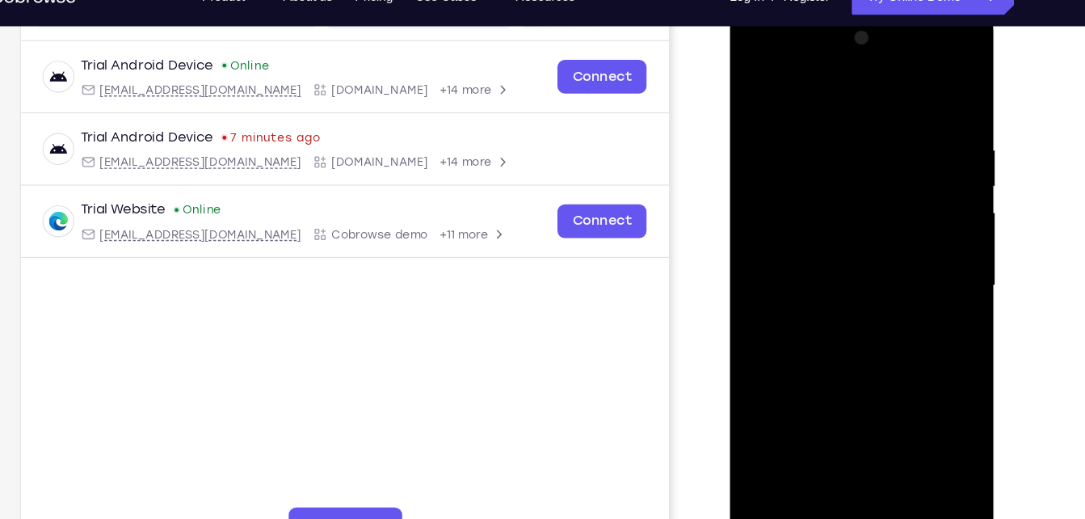
click at [904, 287] on div at bounding box center [843, 247] width 204 height 452
click at [894, 306] on div at bounding box center [843, 247] width 204 height 452
click at [834, 330] on div at bounding box center [843, 247] width 204 height 452
drag, startPoint x: 834, startPoint y: 330, endPoint x: 874, endPoint y: 115, distance: 218.5
click at [874, 115] on div at bounding box center [843, 247] width 204 height 452
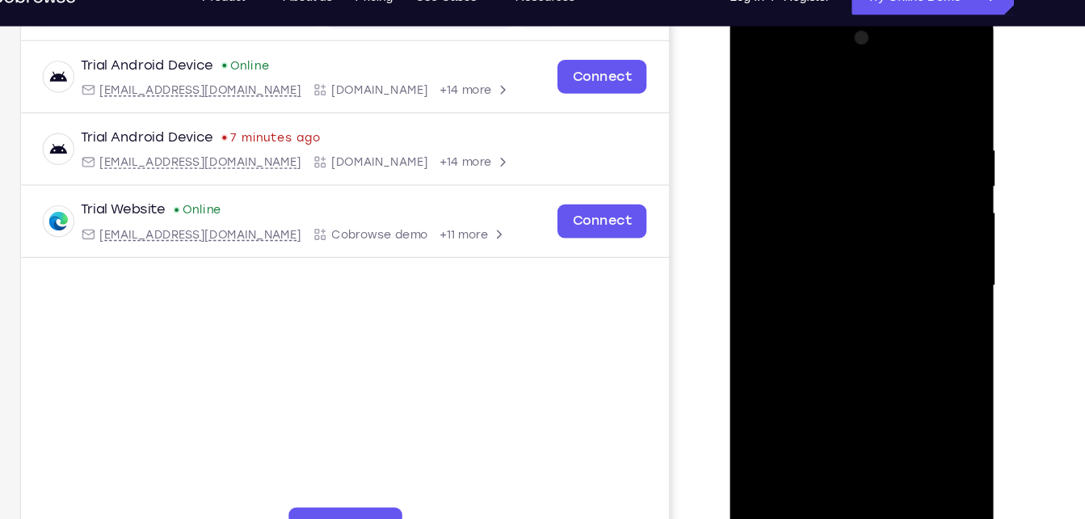
drag, startPoint x: 833, startPoint y: 390, endPoint x: 873, endPoint y: 165, distance: 228.9
click at [873, 165] on div at bounding box center [843, 247] width 204 height 452
drag, startPoint x: 846, startPoint y: 355, endPoint x: 862, endPoint y: 278, distance: 79.0
click at [862, 278] on div at bounding box center [843, 247] width 204 height 452
click at [913, 262] on div at bounding box center [843, 247] width 204 height 452
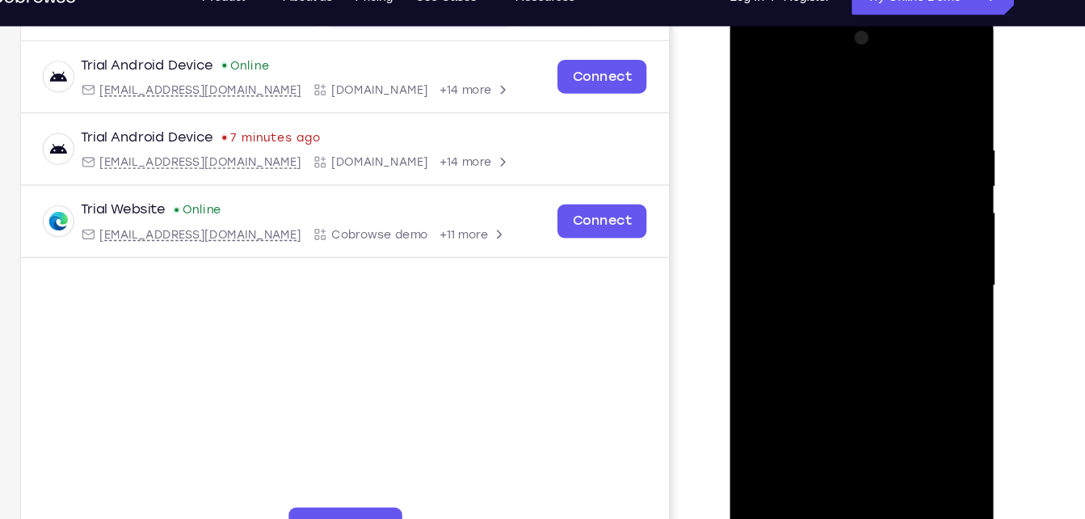
click at [838, 171] on div at bounding box center [843, 247] width 204 height 452
drag, startPoint x: 854, startPoint y: 351, endPoint x: 899, endPoint y: 152, distance: 203.6
click at [899, 152] on div at bounding box center [843, 247] width 204 height 452
drag, startPoint x: 876, startPoint y: 305, endPoint x: 935, endPoint y: 52, distance: 260.4
click at [935, 52] on div at bounding box center [843, 247] width 204 height 452
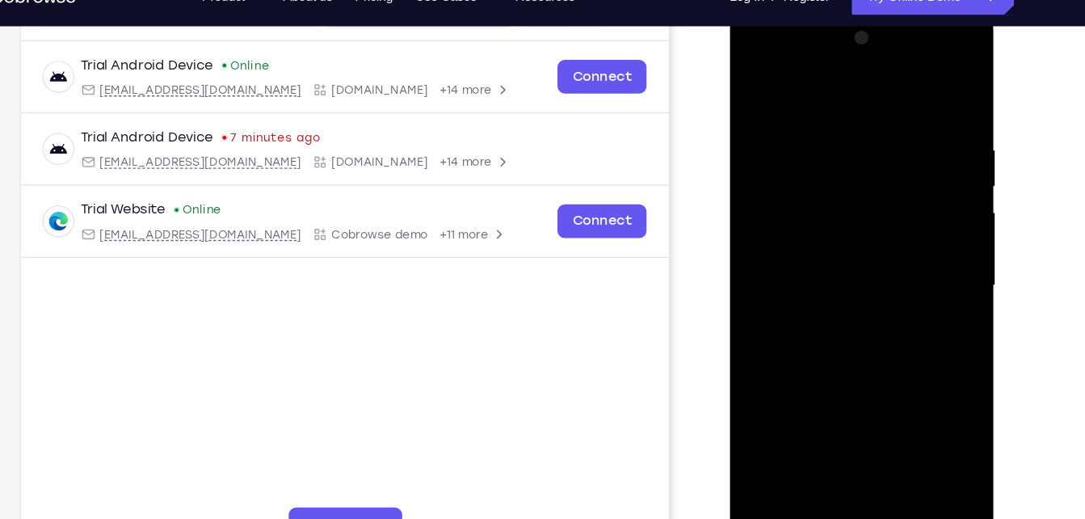
drag, startPoint x: 860, startPoint y: 294, endPoint x: 918, endPoint y: 100, distance: 202.4
click at [918, 100] on div at bounding box center [843, 247] width 204 height 452
drag, startPoint x: 859, startPoint y: 331, endPoint x: 905, endPoint y: 161, distance: 176.3
click at [905, 161] on div at bounding box center [843, 247] width 204 height 452
drag, startPoint x: 858, startPoint y: 360, endPoint x: 909, endPoint y: 173, distance: 194.2
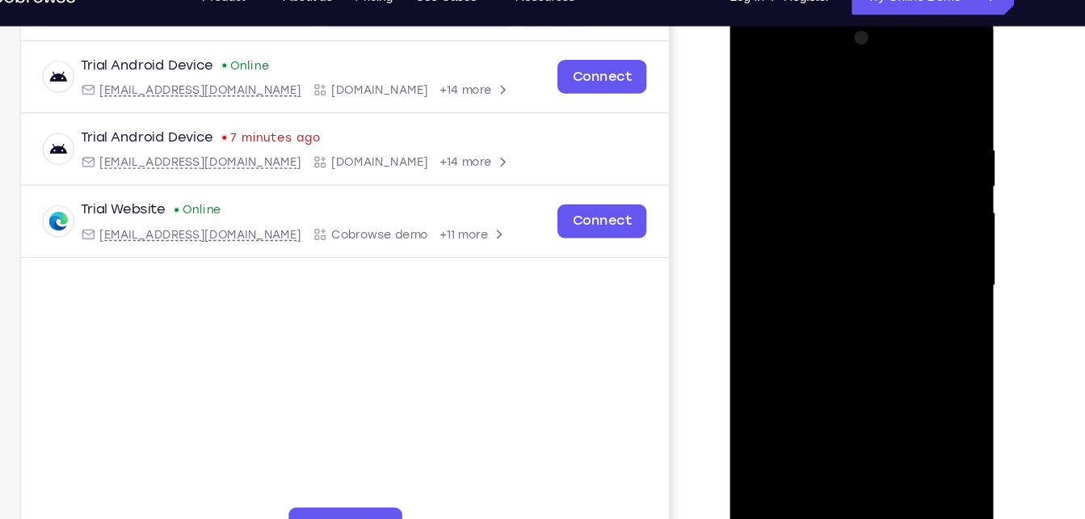
click at [909, 173] on div at bounding box center [843, 247] width 204 height 452
click at [825, 61] on div at bounding box center [843, 247] width 204 height 452
click at [825, 59] on div at bounding box center [843, 247] width 204 height 452
click at [800, 106] on div at bounding box center [843, 247] width 204 height 452
click at [788, 178] on div at bounding box center [843, 247] width 204 height 452
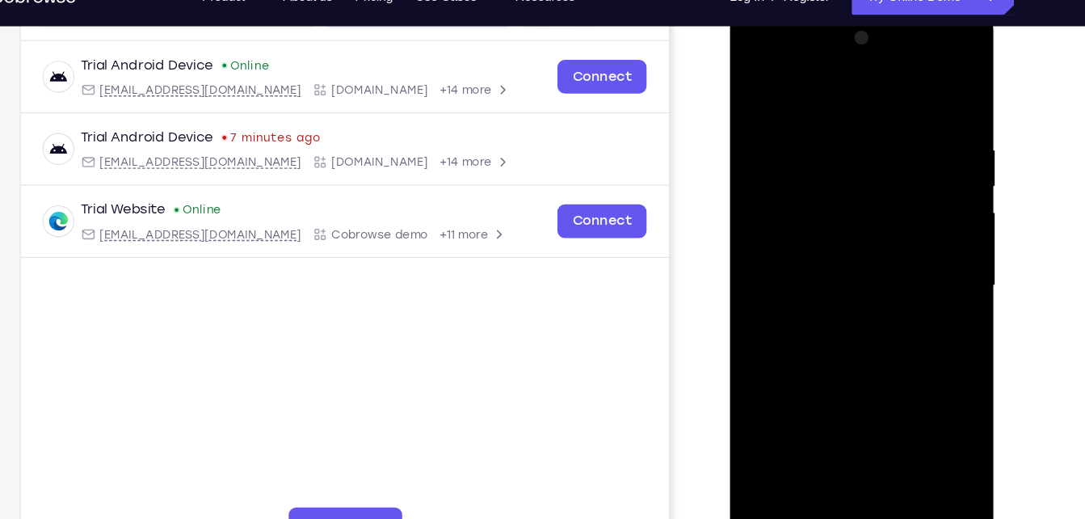
click at [888, 104] on div at bounding box center [843, 247] width 204 height 452
click at [922, 82] on div at bounding box center [843, 247] width 204 height 452
drag, startPoint x: 897, startPoint y: 329, endPoint x: 921, endPoint y: 164, distance: 166.4
click at [921, 164] on div at bounding box center [843, 247] width 204 height 452
drag, startPoint x: 857, startPoint y: 328, endPoint x: 906, endPoint y: 136, distance: 197.7
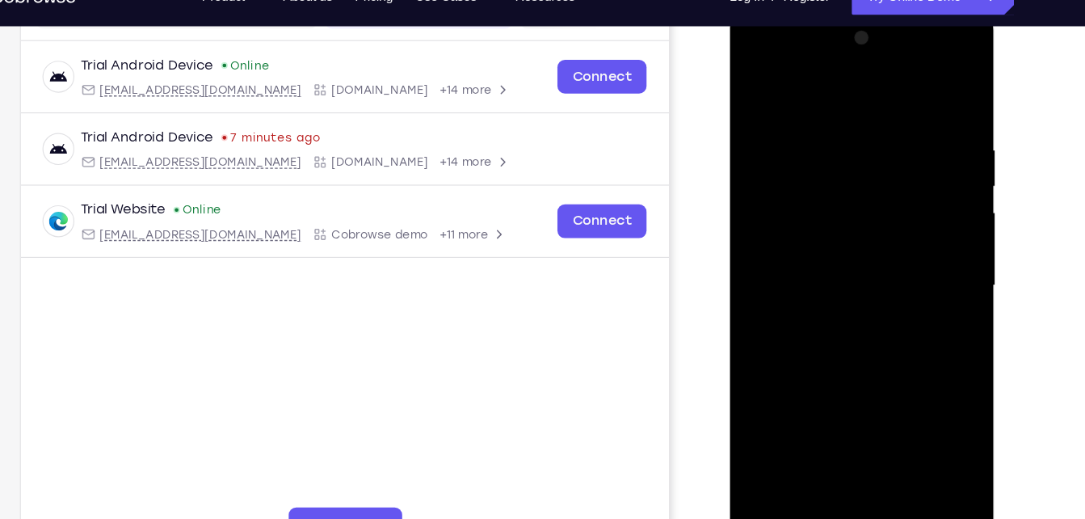
click at [906, 136] on div at bounding box center [843, 247] width 204 height 452
click at [914, 233] on div at bounding box center [843, 247] width 204 height 452
click at [794, 156] on div at bounding box center [843, 247] width 204 height 452
drag, startPoint x: 843, startPoint y: 330, endPoint x: 879, endPoint y: 79, distance: 253.7
click at [879, 79] on div at bounding box center [843, 247] width 204 height 452
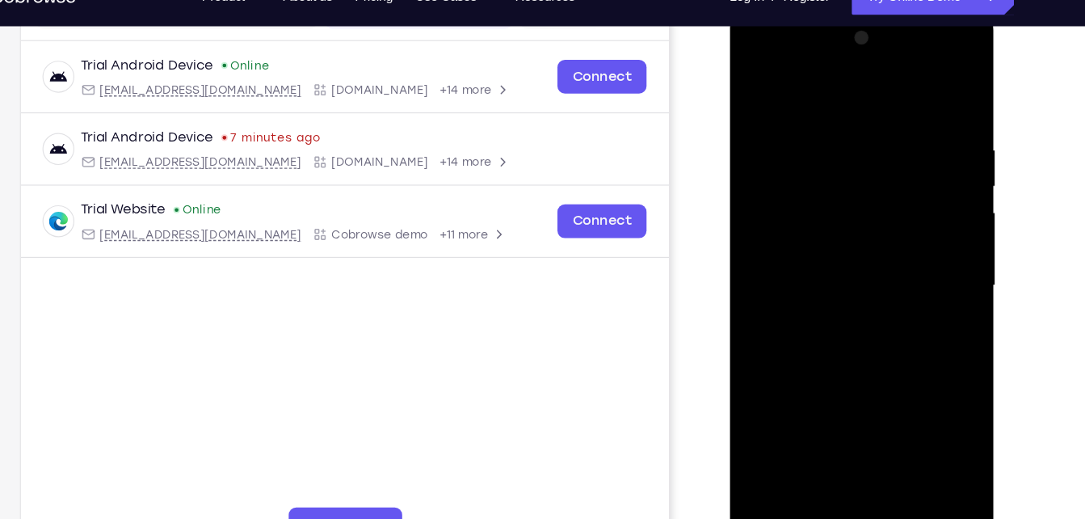
drag, startPoint x: 862, startPoint y: 351, endPoint x: 900, endPoint y: 120, distance: 234.1
click at [900, 120] on div at bounding box center [843, 247] width 204 height 452
drag, startPoint x: 871, startPoint y: 317, endPoint x: 900, endPoint y: 71, distance: 248.0
click at [900, 71] on div at bounding box center [843, 247] width 204 height 452
drag, startPoint x: 887, startPoint y: 188, endPoint x: 905, endPoint y: 72, distance: 117.8
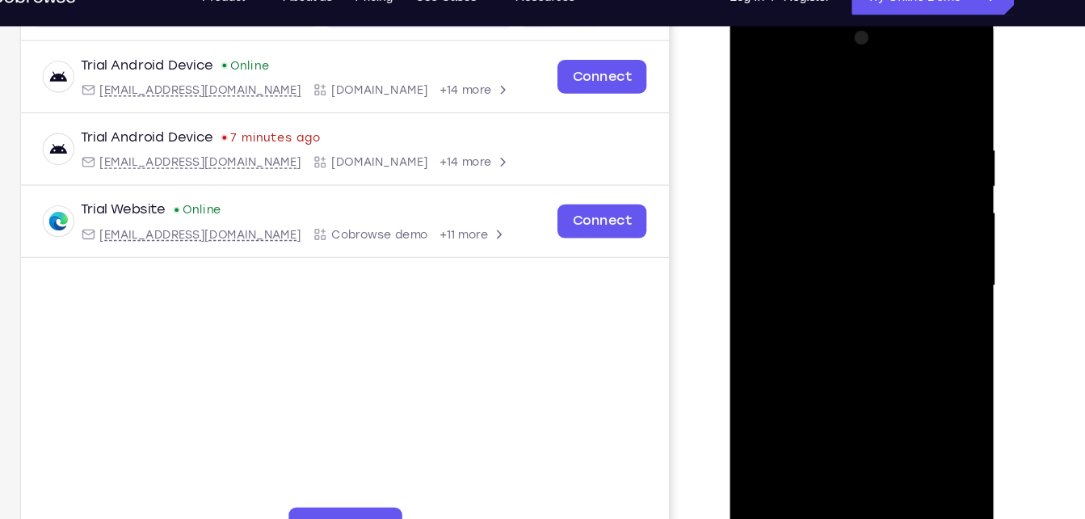
click at [905, 72] on div at bounding box center [843, 247] width 204 height 452
drag, startPoint x: 890, startPoint y: 173, endPoint x: 848, endPoint y: 415, distance: 245.9
click at [848, 415] on div at bounding box center [843, 247] width 204 height 452
drag, startPoint x: 884, startPoint y: 88, endPoint x: 784, endPoint y: 292, distance: 226.8
click at [784, 292] on div at bounding box center [843, 247] width 204 height 452
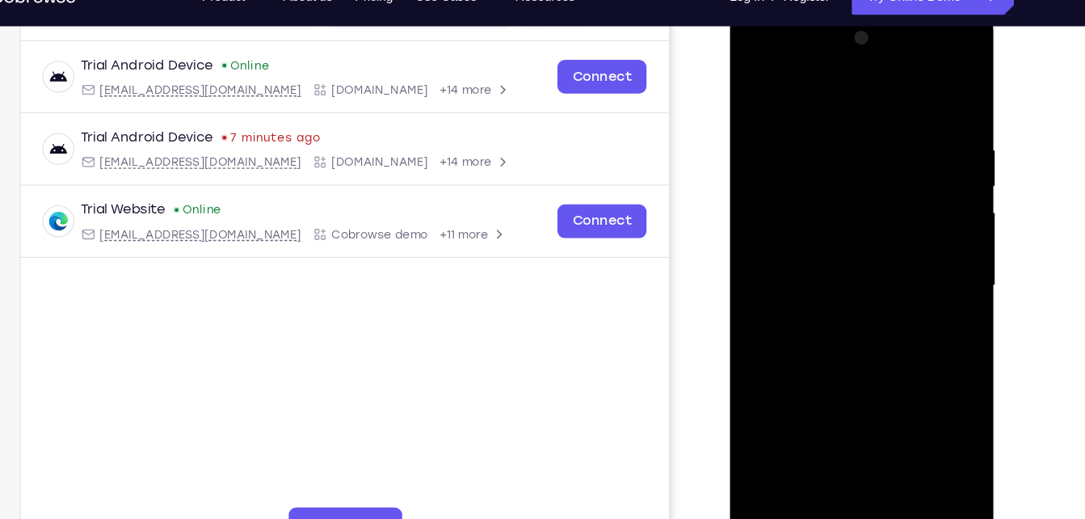
drag, startPoint x: 877, startPoint y: 94, endPoint x: 782, endPoint y: 482, distance: 399.2
click at [782, 482] on div at bounding box center [843, 249] width 229 height 481
drag, startPoint x: 870, startPoint y: 231, endPoint x: 792, endPoint y: 407, distance: 192.7
click at [792, 407] on div at bounding box center [843, 247] width 204 height 452
click at [778, 84] on div at bounding box center [843, 247] width 204 height 452
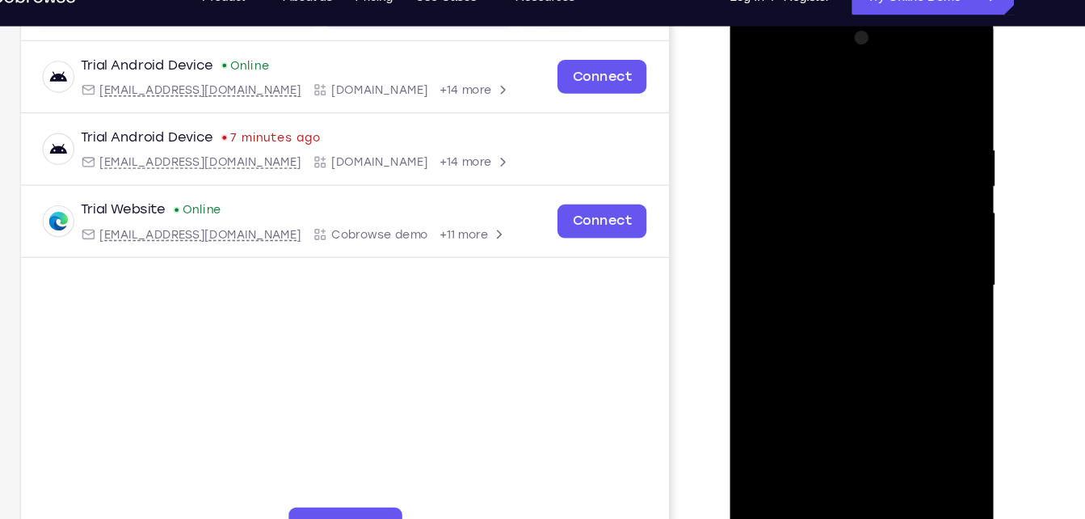
drag, startPoint x: 837, startPoint y: 201, endPoint x: 839, endPoint y: 167, distance: 34.0
click at [839, 167] on div at bounding box center [843, 247] width 204 height 452
click at [868, 129] on div at bounding box center [843, 247] width 204 height 452
drag, startPoint x: 821, startPoint y: 284, endPoint x: 841, endPoint y: 145, distance: 140.3
click at [841, 145] on div at bounding box center [843, 247] width 204 height 452
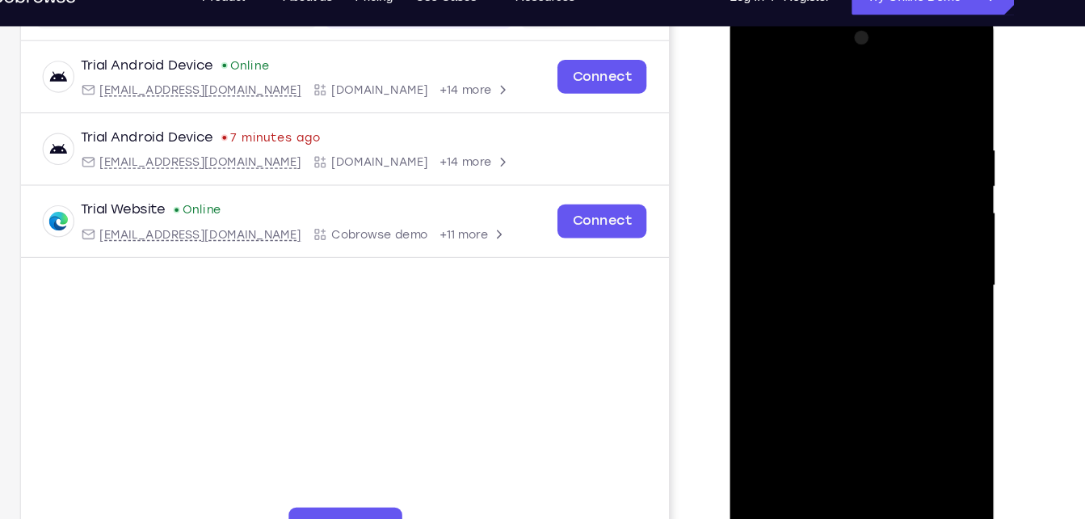
drag, startPoint x: 804, startPoint y: 371, endPoint x: 851, endPoint y: 132, distance: 243.8
click at [851, 132] on div at bounding box center [843, 247] width 204 height 452
drag, startPoint x: 822, startPoint y: 351, endPoint x: 863, endPoint y: 173, distance: 182.2
click at [863, 173] on div at bounding box center [843, 247] width 204 height 452
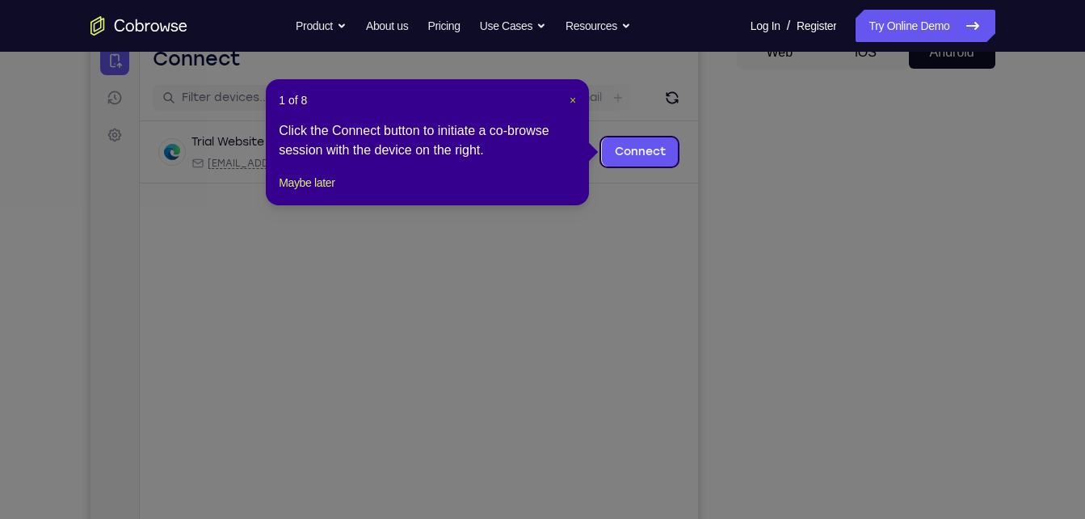
click at [569, 97] on span "×" at bounding box center [572, 100] width 6 height 13
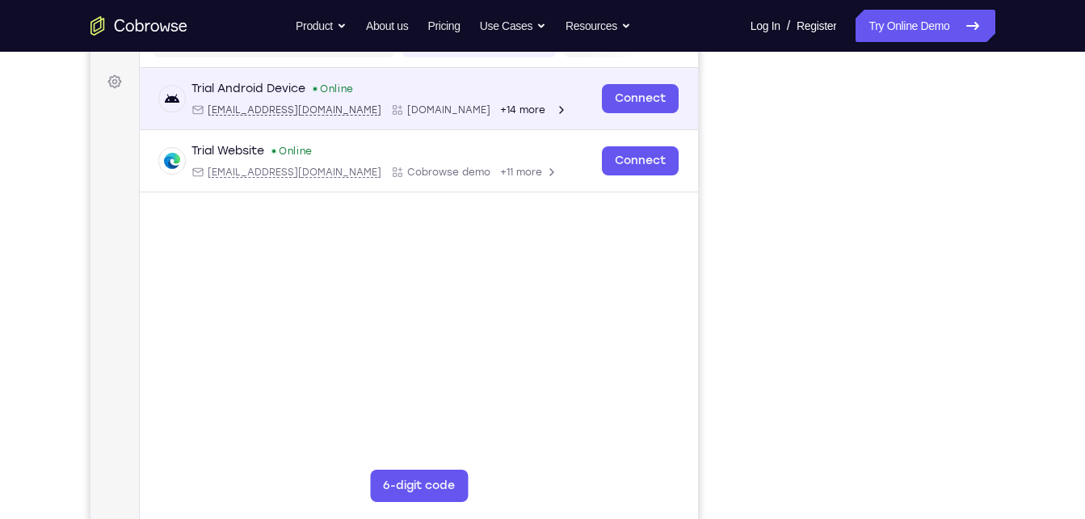
scroll to position [231, 0]
